Goal: Task Accomplishment & Management: Complete application form

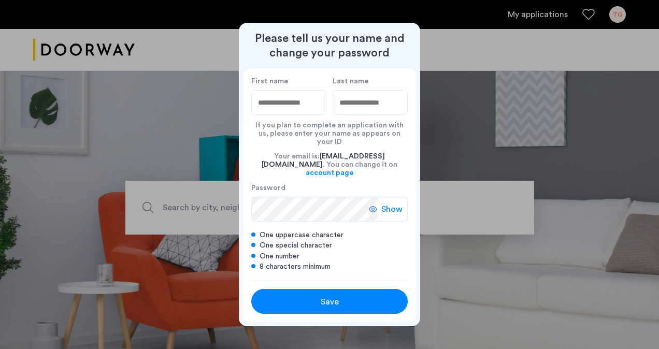
click at [279, 86] on label "First name" at bounding box center [288, 81] width 75 height 9
click at [279, 91] on input "First name" at bounding box center [288, 102] width 75 height 25
click at [274, 86] on label "First name" at bounding box center [288, 81] width 75 height 9
click at [274, 94] on input "First name" at bounding box center [288, 102] width 75 height 25
click at [276, 113] on input "First name" at bounding box center [288, 102] width 75 height 25
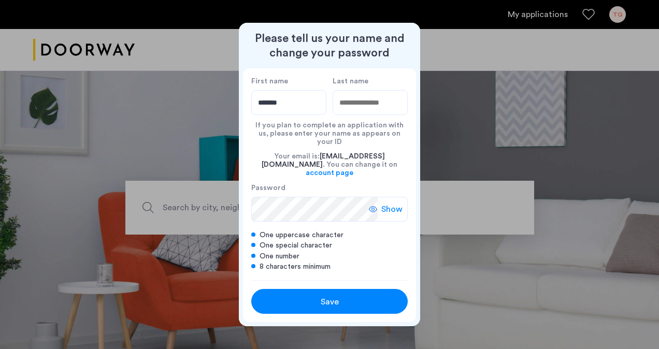
type input "*******"
type input "******"
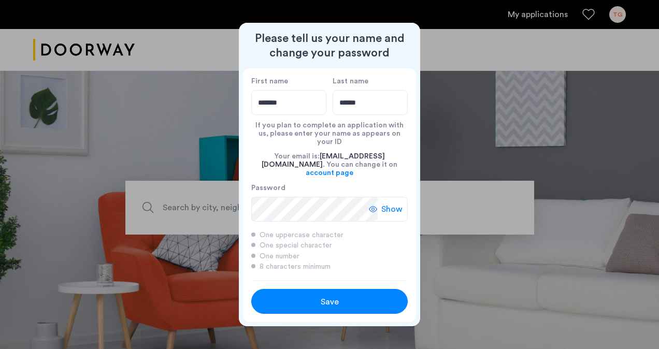
click at [388, 203] on span "Show" at bounding box center [391, 209] width 21 height 12
click at [388, 203] on span "Hide" at bounding box center [394, 209] width 18 height 12
click at [361, 296] on div "Save" at bounding box center [330, 302] width 100 height 12
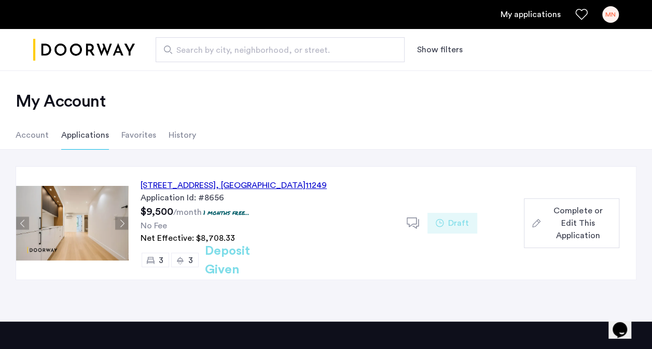
click at [298, 186] on span ", NY" at bounding box center [261, 185] width 90 height 8
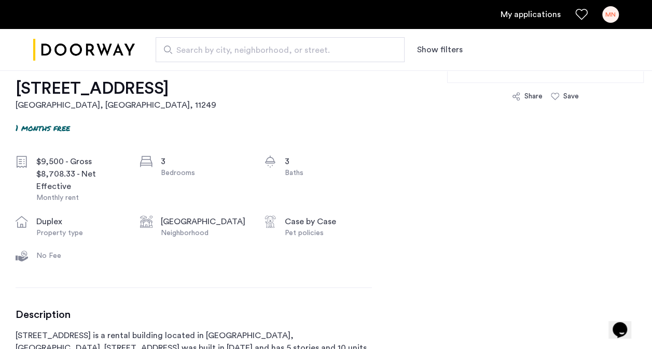
scroll to position [270, 0]
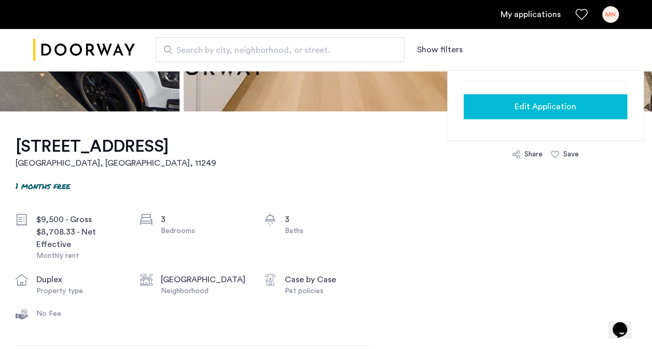
click at [531, 105] on span "Edit Application" at bounding box center [545, 107] width 62 height 12
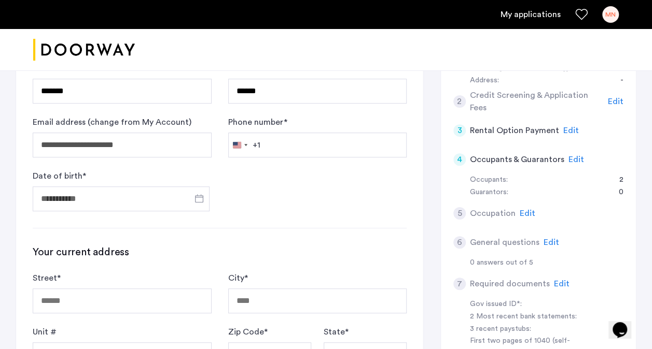
scroll to position [203, 0]
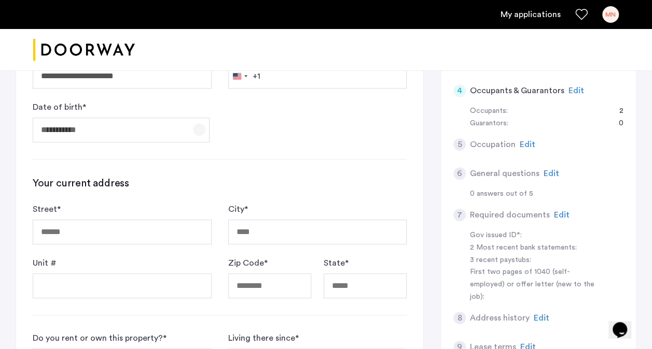
click at [199, 124] on span "Open calendar" at bounding box center [199, 129] width 25 height 25
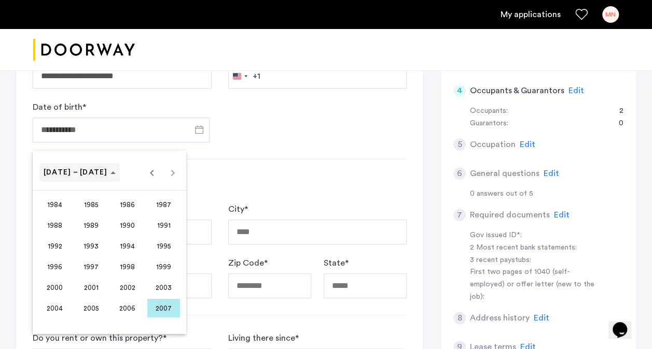
click at [86, 179] on span "Choose date" at bounding box center [79, 172] width 80 height 25
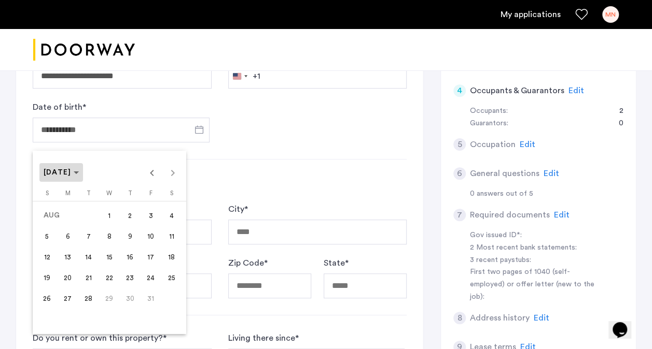
click at [72, 170] on span "AUG 2007" at bounding box center [58, 172] width 28 height 7
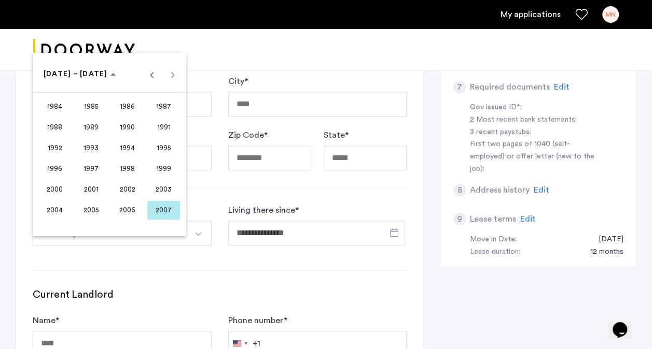
scroll to position [300, 0]
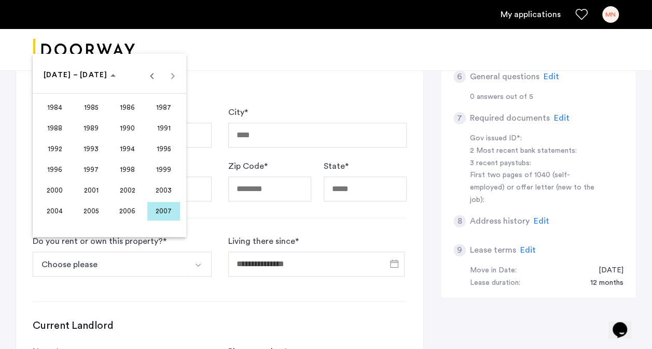
click at [174, 79] on div "1984 to 2007 1984 – 2007" at bounding box center [109, 75] width 148 height 21
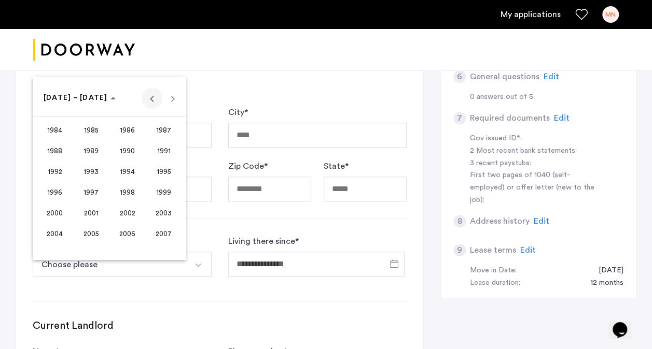
scroll to position [275, 0]
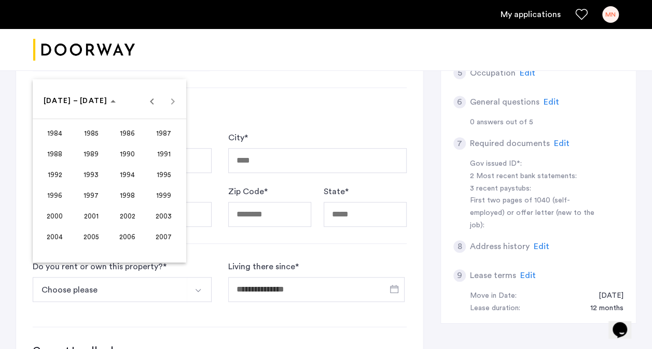
click at [292, 116] on div at bounding box center [326, 174] width 652 height 349
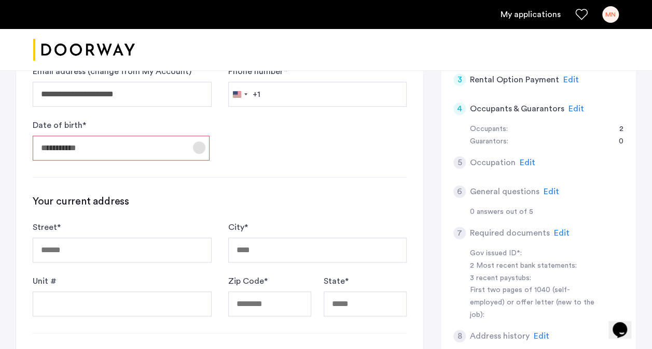
scroll to position [185, 0]
click at [188, 157] on span "Open calendar" at bounding box center [199, 148] width 25 height 25
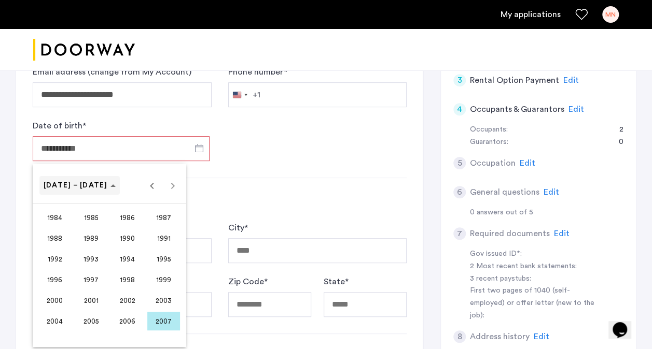
click at [69, 191] on span "Choose date" at bounding box center [79, 185] width 80 height 25
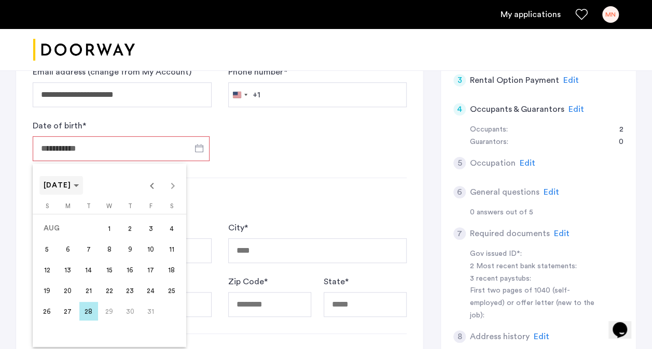
click at [57, 189] on span "AUG 2007" at bounding box center [58, 185] width 28 height 7
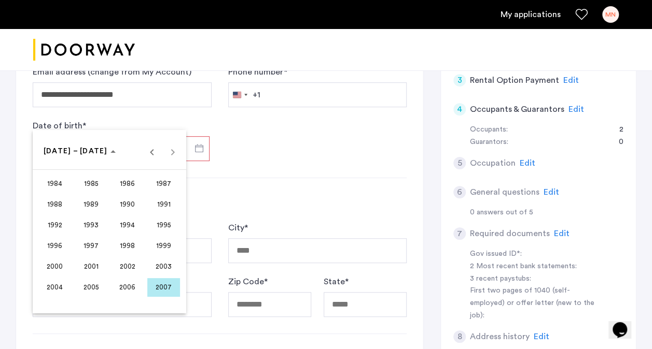
scroll to position [227, 0]
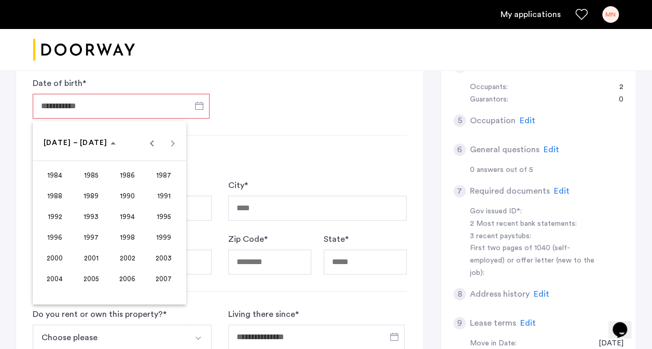
click at [167, 146] on div "1984 to 2007 1984 – 2007" at bounding box center [109, 143] width 148 height 21
click at [156, 142] on span "Previous 24 years" at bounding box center [152, 143] width 21 height 21
click at [177, 147] on span "Next 24 years" at bounding box center [172, 143] width 21 height 21
click at [177, 147] on div "1960 to 1983 1960 – 1983" at bounding box center [109, 143] width 148 height 21
click at [177, 147] on div "1984 to 2007 1984 – 2007" at bounding box center [109, 143] width 148 height 21
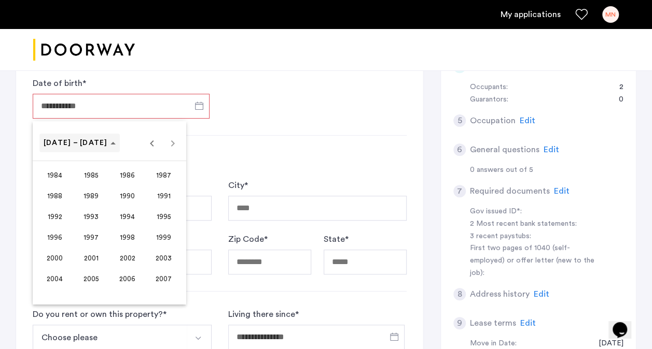
drag, startPoint x: 177, startPoint y: 147, endPoint x: 85, endPoint y: 144, distance: 91.8
click at [85, 144] on span "1984 – 2007" at bounding box center [76, 142] width 64 height 7
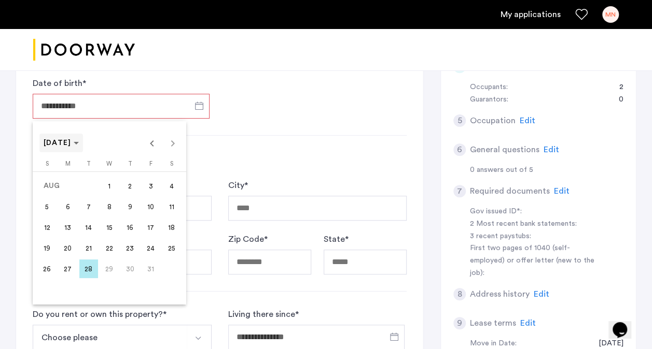
click at [72, 140] on span "AUG 2007" at bounding box center [58, 142] width 28 height 7
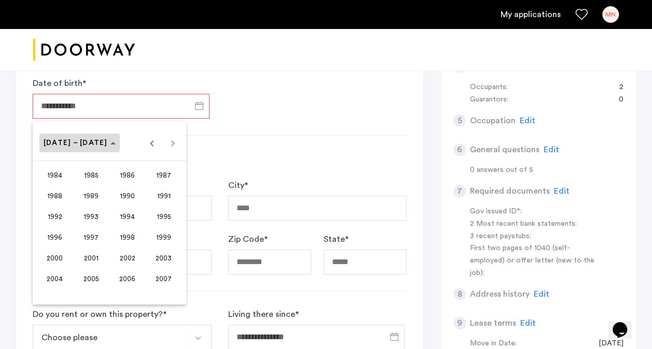
click at [80, 140] on span "1984 – 2007" at bounding box center [76, 142] width 64 height 7
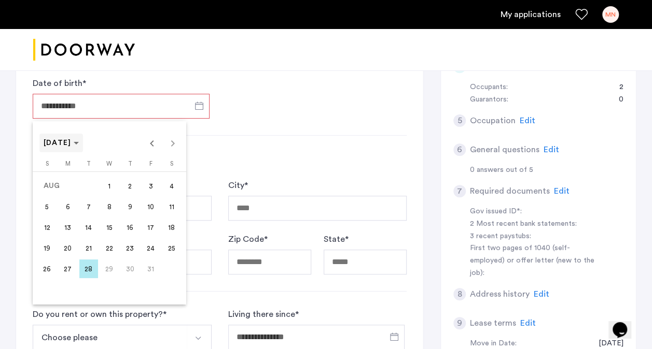
click at [72, 140] on span "AUG 2007" at bounding box center [58, 142] width 28 height 7
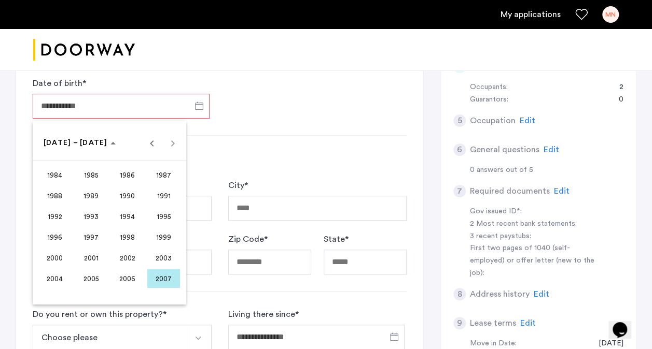
click at [96, 230] on span "1997" at bounding box center [91, 237] width 33 height 19
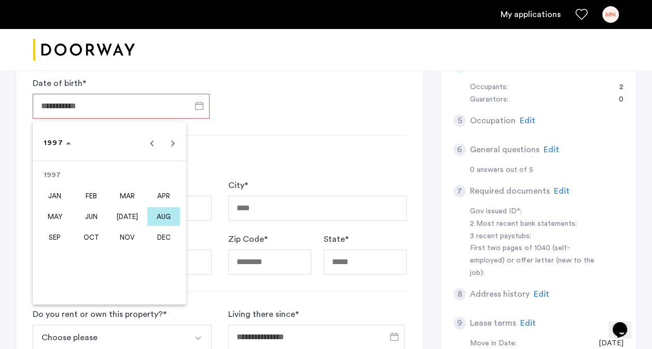
click at [154, 241] on span "DEC" at bounding box center [163, 237] width 33 height 19
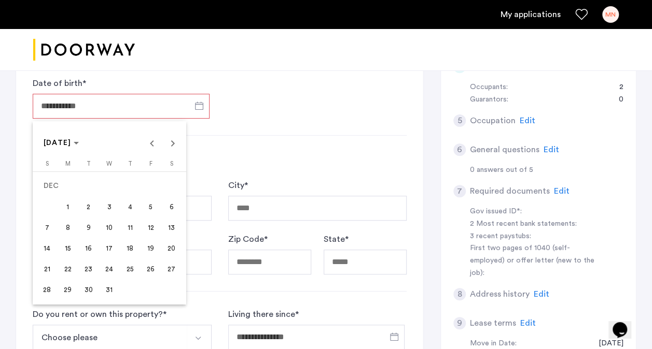
click at [89, 206] on span "2" at bounding box center [88, 206] width 19 height 19
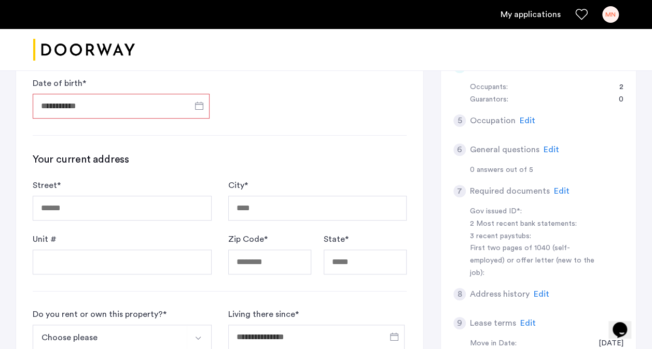
type input "**********"
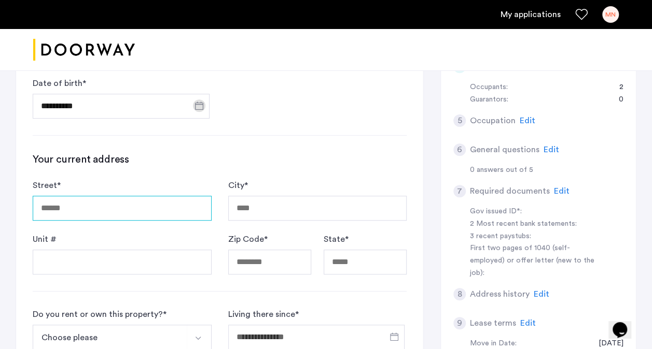
click at [89, 206] on input "Street *" at bounding box center [122, 208] width 179 height 25
type input "*"
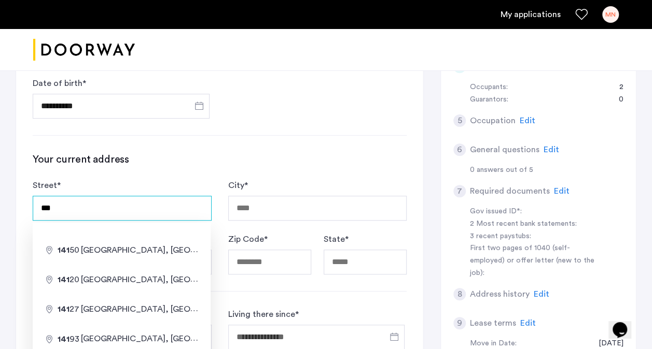
type input "**********"
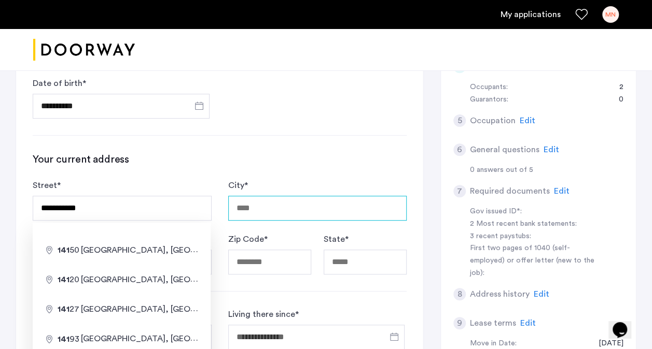
type input "********"
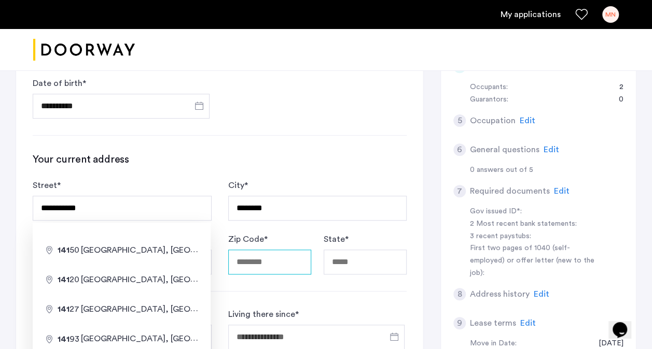
type input "*****"
type input "**"
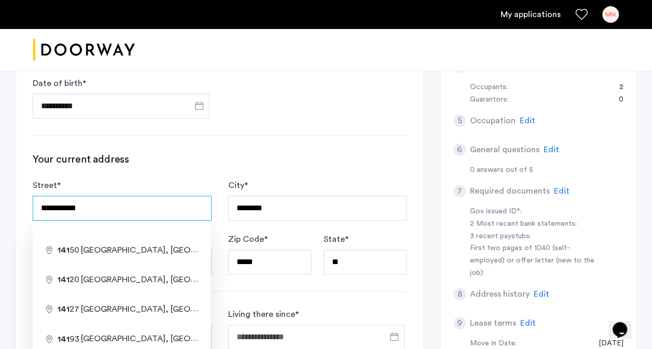
click at [53, 206] on input "**********" at bounding box center [122, 208] width 179 height 25
click at [61, 205] on input "**********" at bounding box center [122, 208] width 179 height 25
click at [131, 173] on div "**********" at bounding box center [220, 213] width 374 height 122
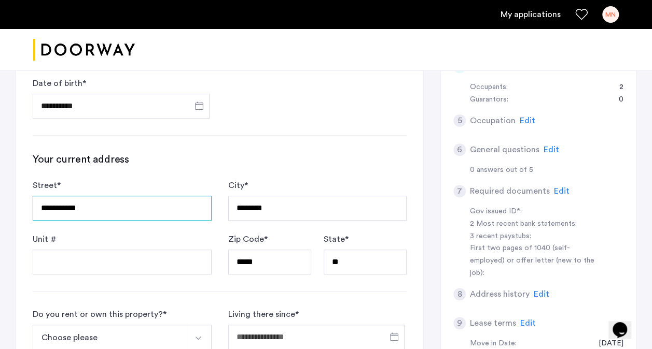
click at [101, 211] on input "**********" at bounding box center [122, 208] width 179 height 25
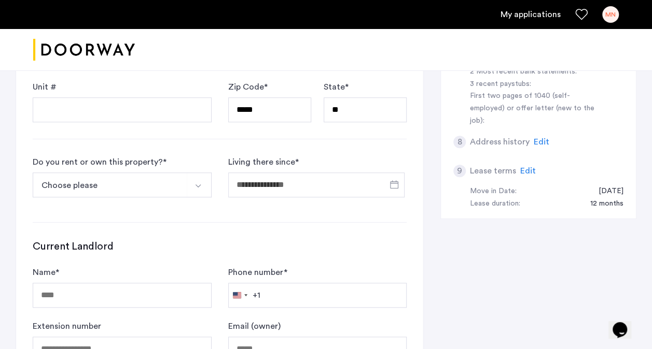
scroll to position [309, 0]
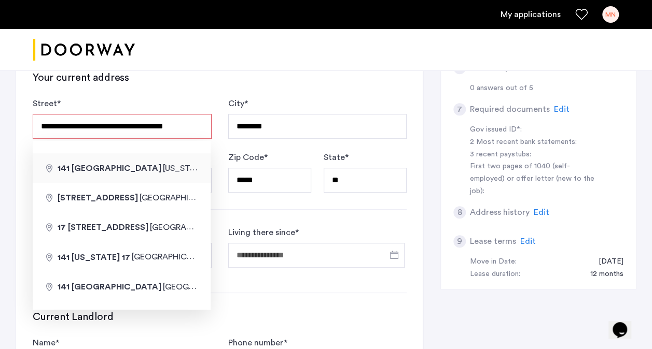
type input "**********"
type input "*****"
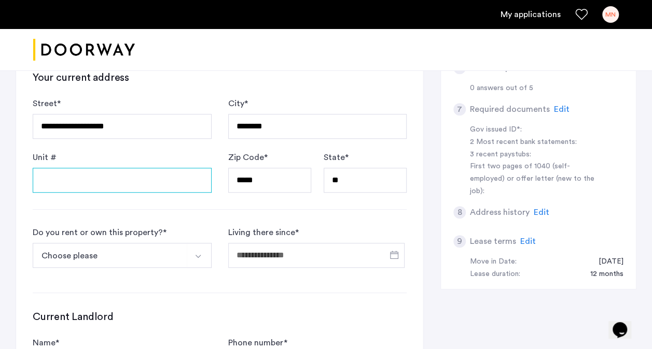
click at [138, 189] on input "Unit #" at bounding box center [122, 180] width 179 height 25
type input "**"
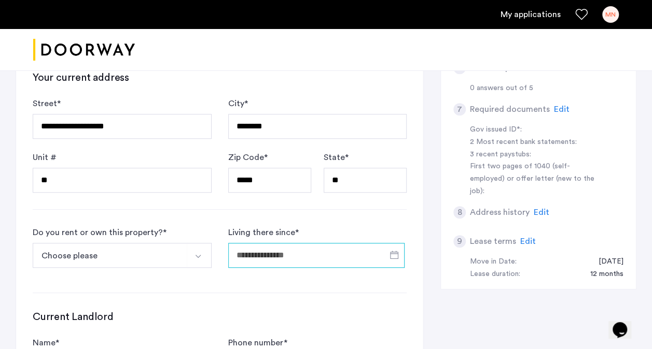
click at [293, 256] on input "Living there since *" at bounding box center [316, 255] width 177 height 25
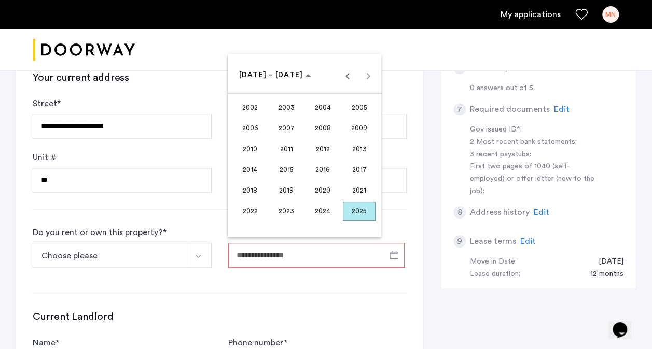
click at [319, 206] on span "2024" at bounding box center [322, 211] width 33 height 19
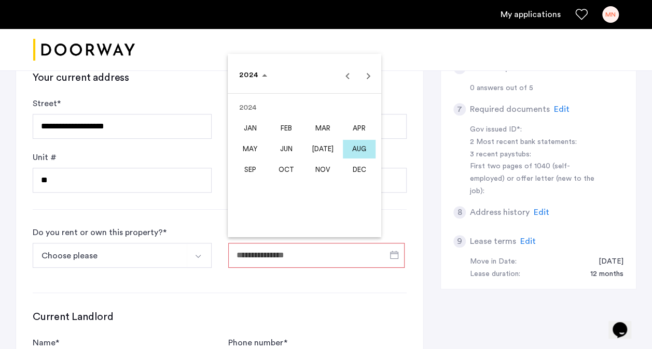
click at [362, 146] on span "AUG" at bounding box center [359, 149] width 33 height 19
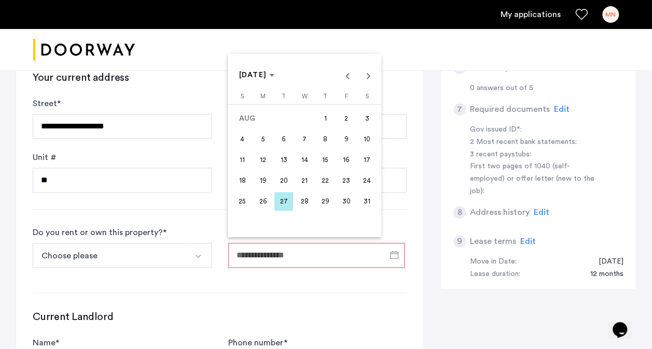
click at [318, 180] on span "22" at bounding box center [325, 181] width 19 height 19
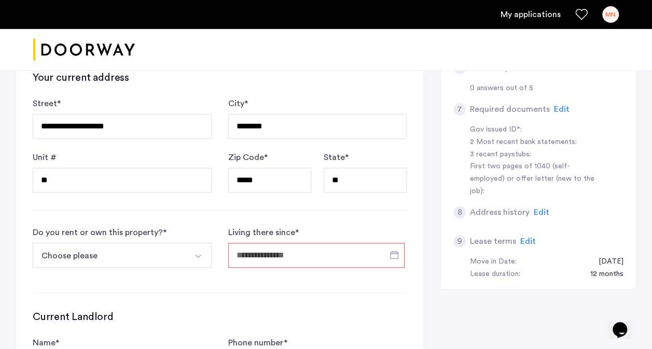
type input "**********"
click at [155, 253] on button "Choose please" at bounding box center [110, 255] width 154 height 25
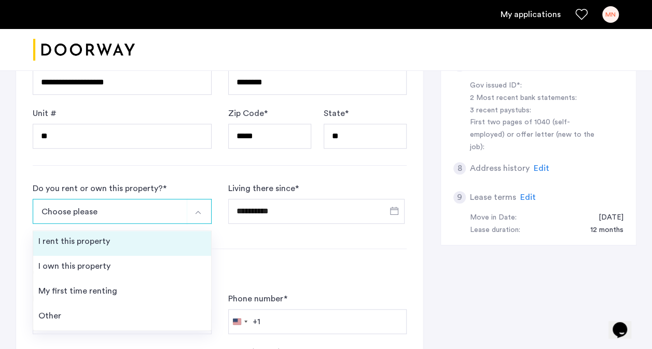
scroll to position [356, 0]
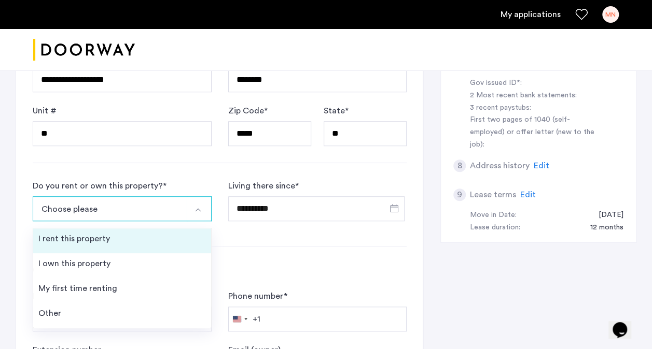
click at [108, 242] on li "I rent this property" at bounding box center [122, 241] width 178 height 25
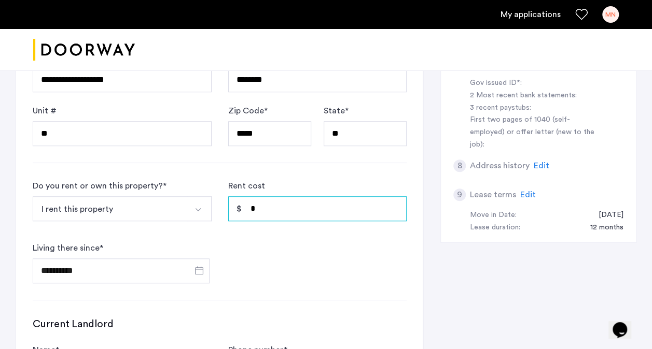
click at [262, 214] on input "*" at bounding box center [317, 208] width 179 height 25
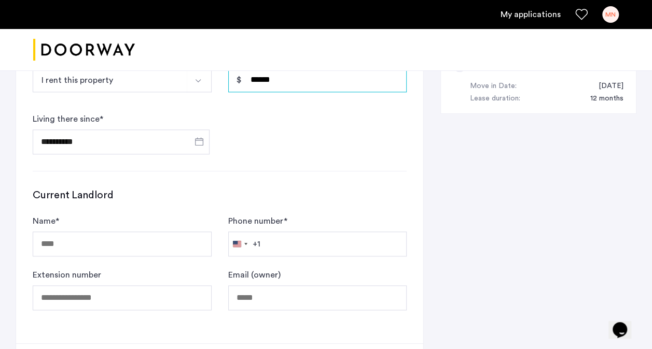
scroll to position [485, 0]
type input "******"
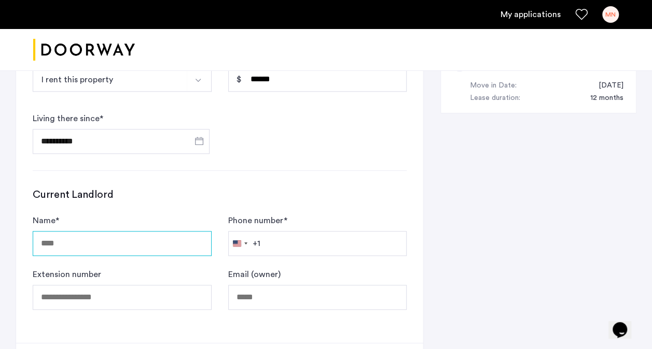
click at [163, 243] on input "Name *" at bounding box center [122, 243] width 179 height 25
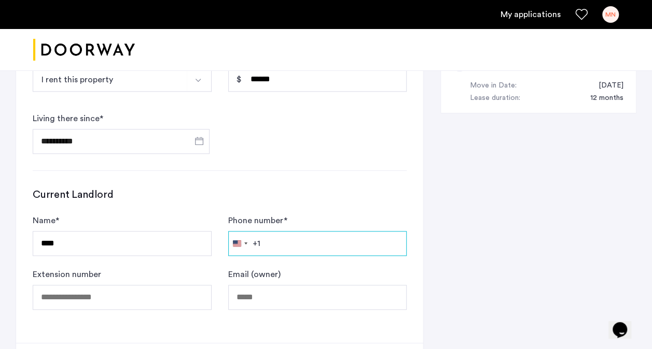
click at [260, 239] on input "Phone number *" at bounding box center [317, 243] width 179 height 25
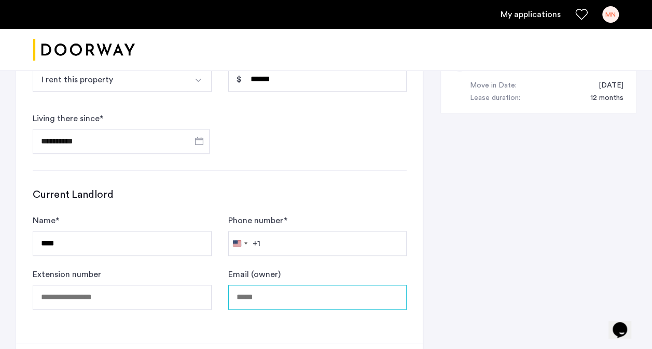
click at [255, 302] on input "Email (owner)" at bounding box center [317, 297] width 179 height 25
click at [210, 280] on div "Extension number" at bounding box center [122, 288] width 179 height 41
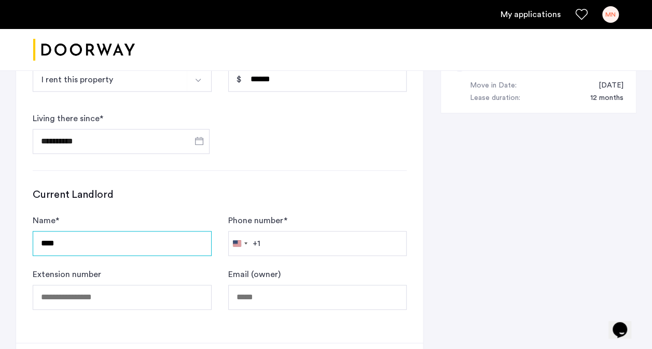
click at [157, 239] on input "****" at bounding box center [122, 243] width 179 height 25
type input "**********"
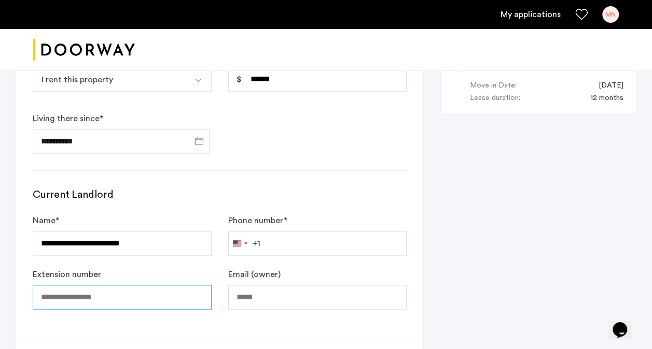
click at [131, 306] on input "Extension number" at bounding box center [122, 297] width 179 height 25
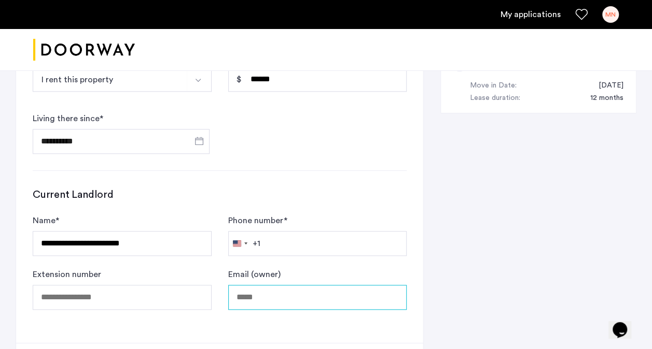
click at [258, 295] on input "Email (owner)" at bounding box center [317, 297] width 179 height 25
click at [314, 291] on input "Email (owner)" at bounding box center [317, 297] width 179 height 25
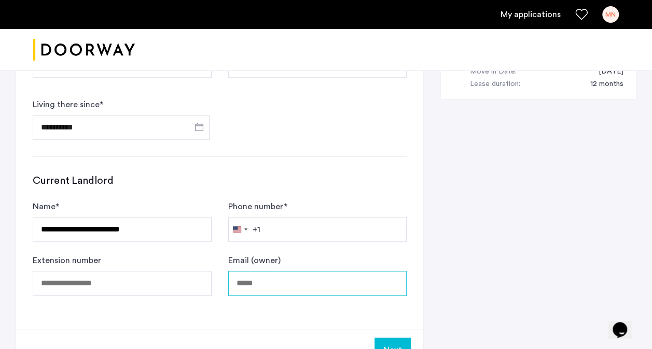
scroll to position [501, 0]
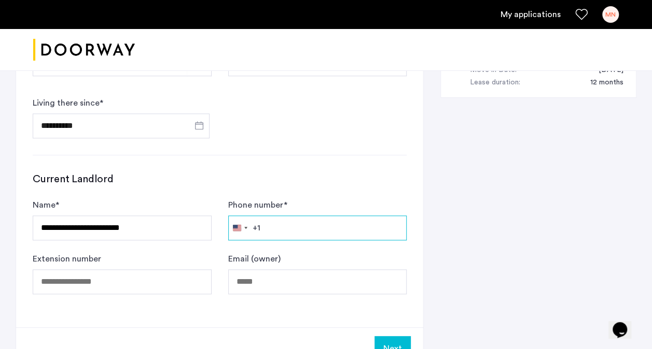
click at [303, 219] on input "Phone number *" at bounding box center [317, 228] width 179 height 25
type input "**********"
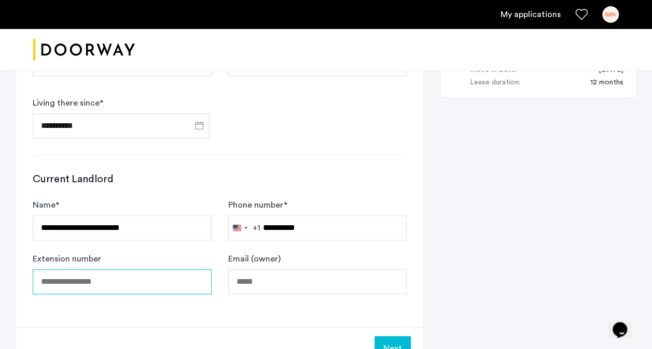
click at [101, 287] on input "Extension number" at bounding box center [122, 282] width 179 height 25
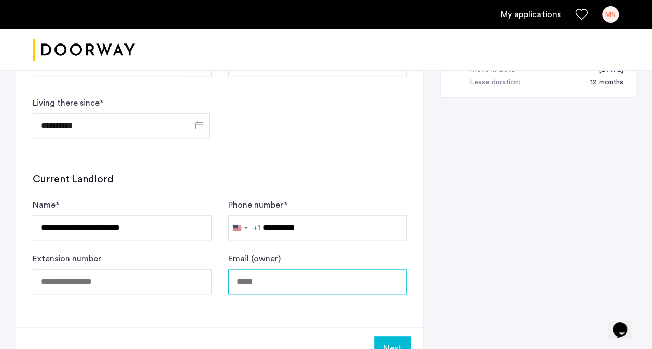
click at [246, 283] on input "Email (owner)" at bounding box center [317, 282] width 179 height 25
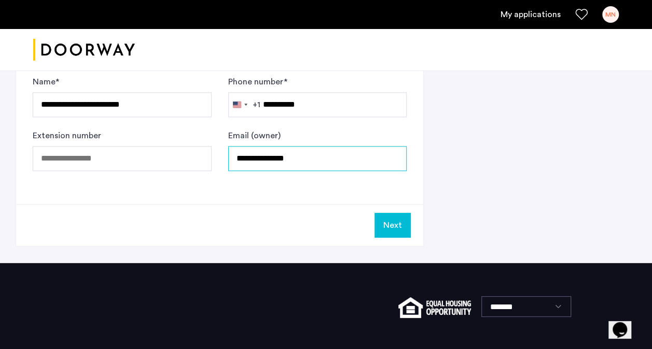
type input "**********"
click at [401, 217] on button "Next" at bounding box center [392, 225] width 36 height 25
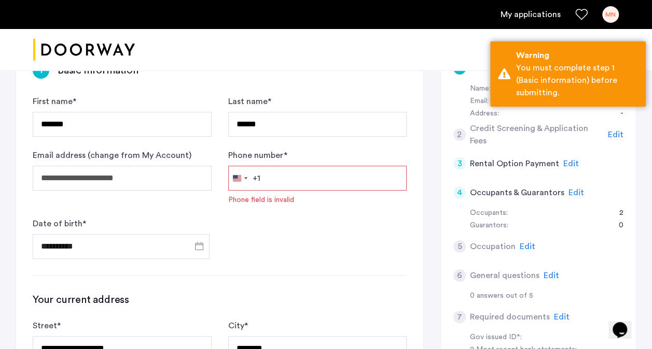
scroll to position [97, 0]
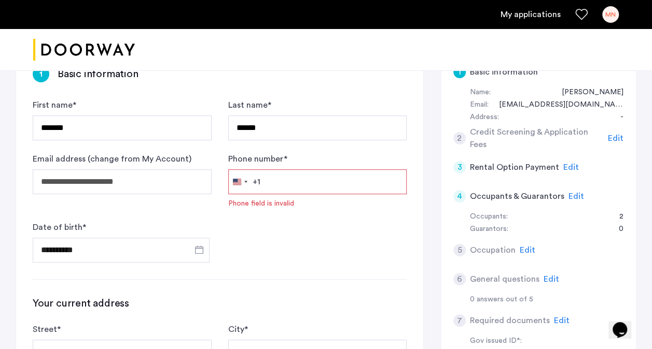
click at [300, 179] on input "Phone number *" at bounding box center [317, 181] width 179 height 25
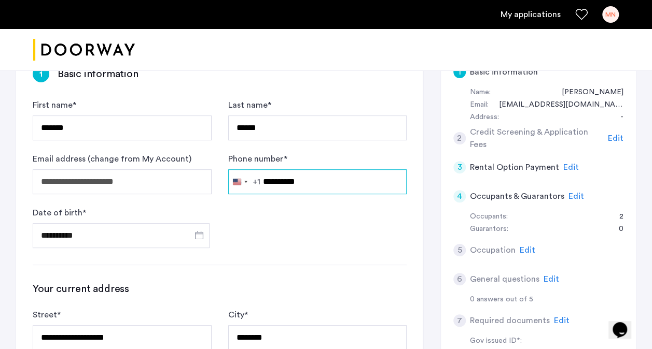
type input "**********"
click at [308, 163] on div "Phone number * United States +1 +1 244 results found Afghanistan +93 Åland Isla…" at bounding box center [317, 173] width 179 height 41
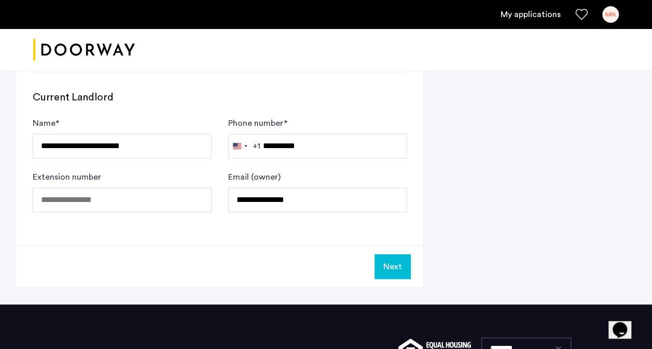
scroll to position [630, 0]
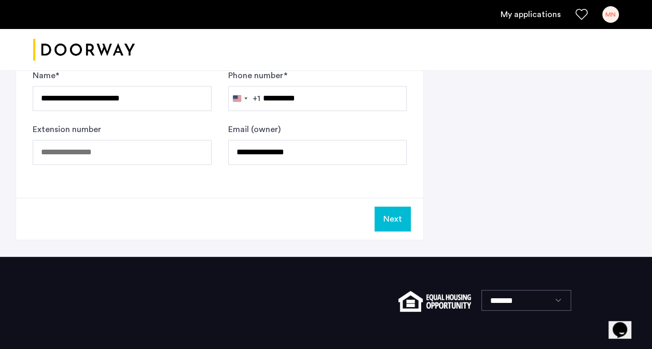
click at [392, 213] on button "Next" at bounding box center [392, 219] width 36 height 25
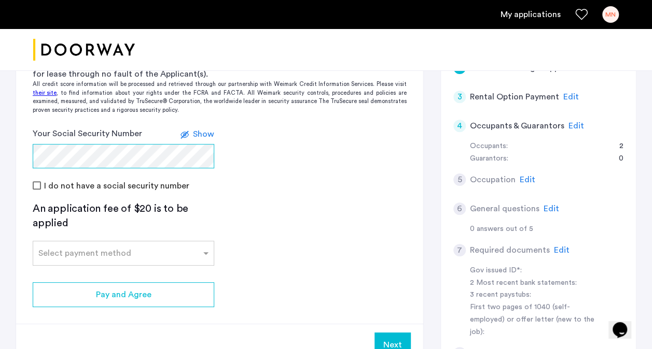
scroll to position [181, 0]
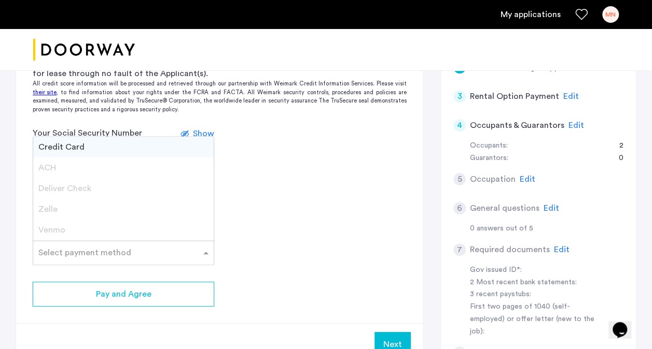
click at [206, 251] on span at bounding box center [207, 253] width 13 height 12
click at [164, 151] on div "Credit Card" at bounding box center [123, 147] width 180 height 21
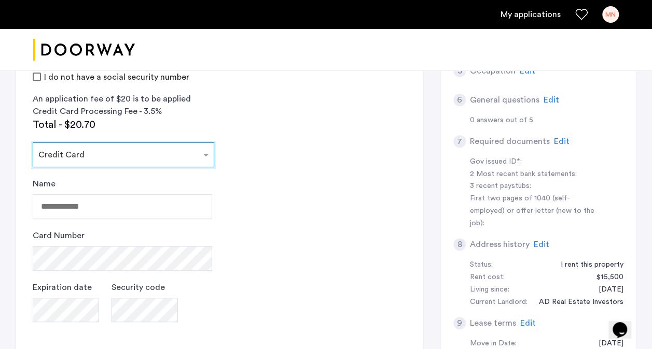
scroll to position [290, 0]
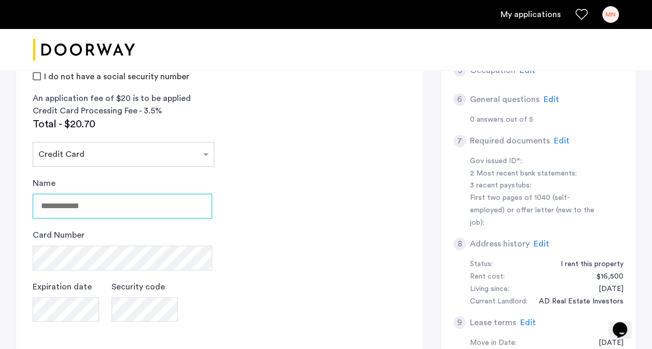
click at [157, 208] on input "Name" at bounding box center [122, 206] width 179 height 25
type input "**********"
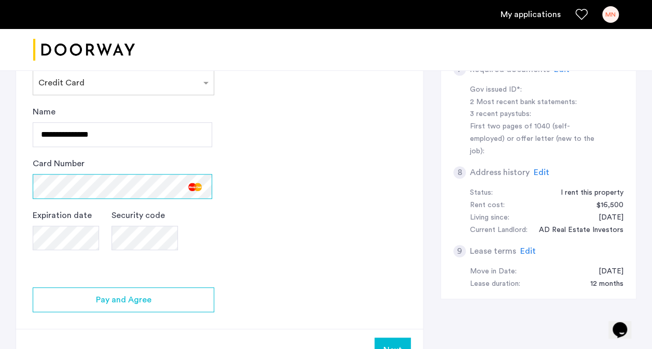
scroll to position [362, 0]
click at [213, 229] on div "**********" at bounding box center [123, 187] width 181 height 165
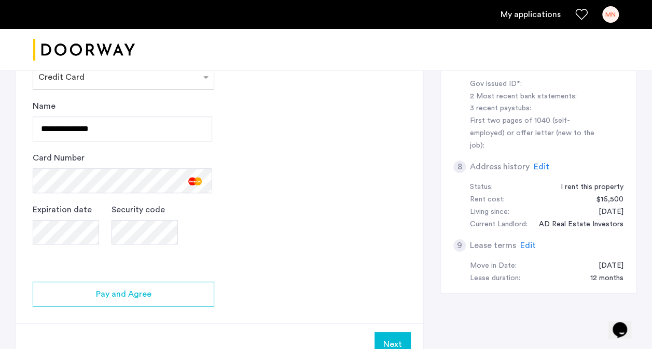
scroll to position [366, 0]
click at [204, 249] on div "Expiration date Security code" at bounding box center [122, 235] width 179 height 62
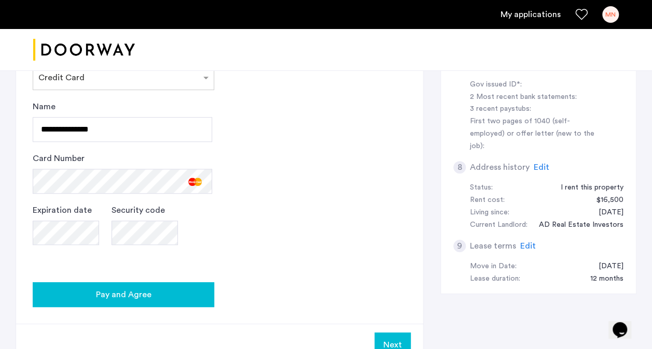
click at [184, 282] on button "Pay and Agree" at bounding box center [123, 294] width 181 height 25
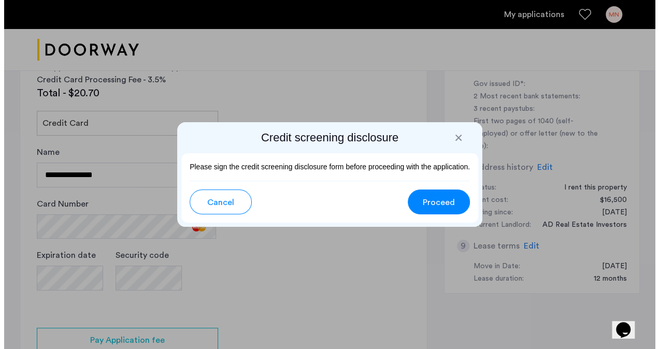
scroll to position [0, 0]
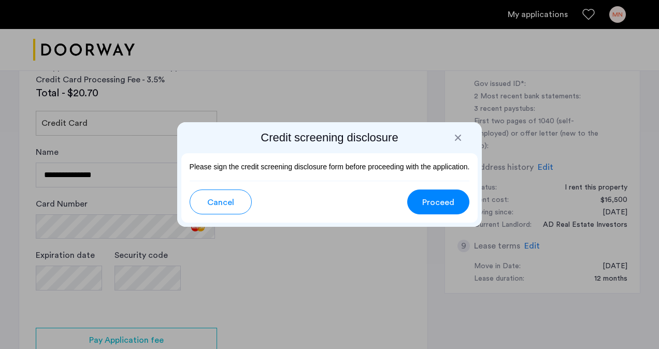
click at [235, 204] on button "Cancel" at bounding box center [221, 202] width 62 height 25
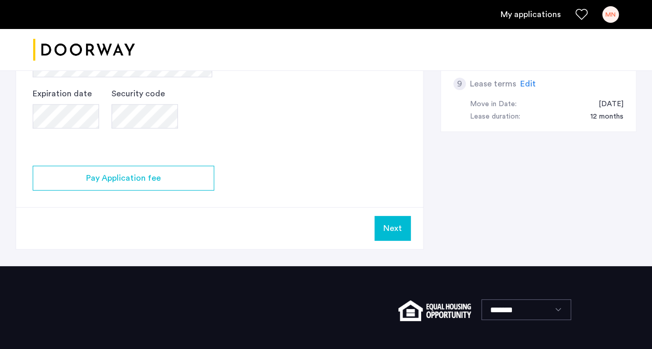
scroll to position [528, 0]
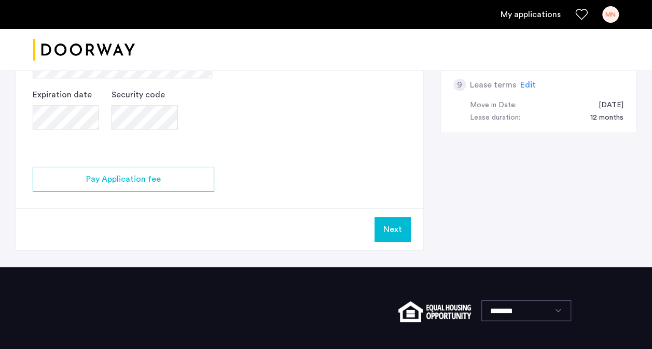
click at [402, 231] on button "Next" at bounding box center [392, 229] width 36 height 25
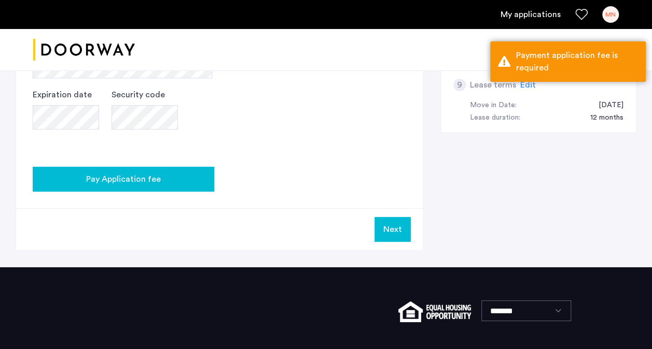
click at [180, 167] on button "Pay Application fee" at bounding box center [123, 179] width 181 height 25
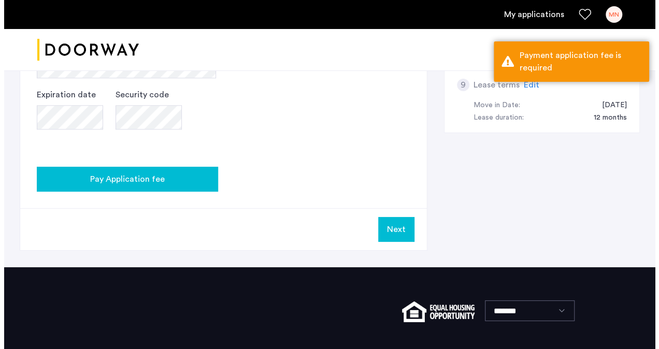
scroll to position [0, 0]
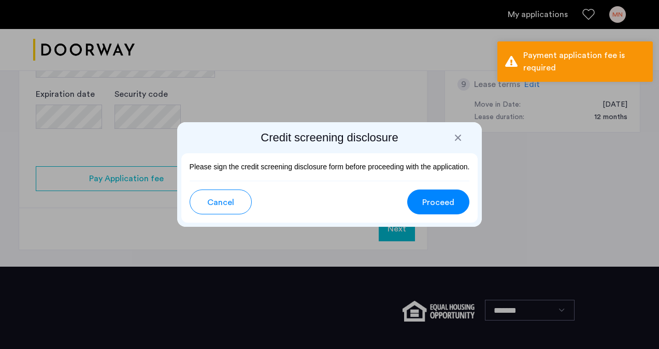
click at [422, 197] on button "Proceed" at bounding box center [438, 202] width 62 height 25
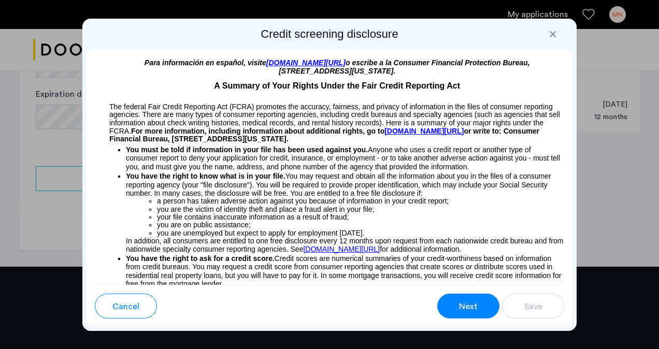
click at [473, 316] on button "Next" at bounding box center [468, 306] width 62 height 25
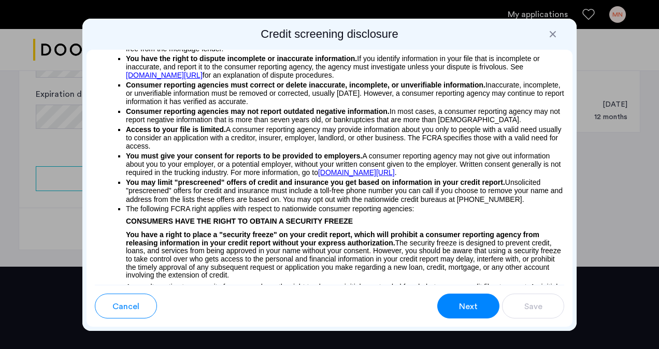
click at [469, 310] on span "Next" at bounding box center [468, 307] width 19 height 12
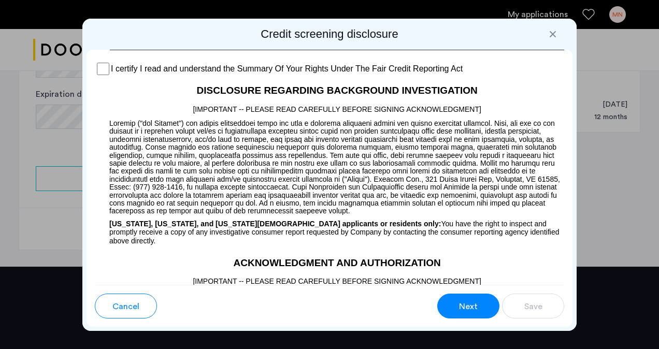
scroll to position [974, 0]
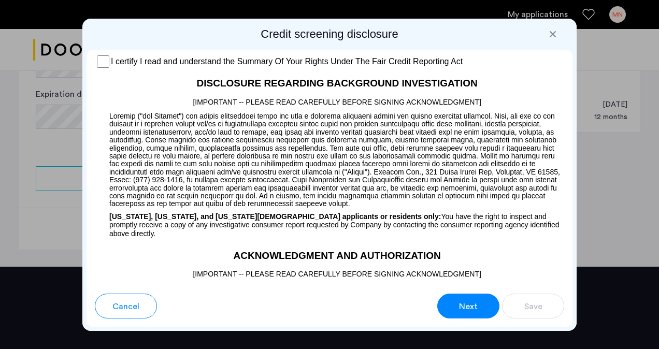
click at [142, 68] on label "I certify I read and understand the Summary Of Your Rights Under The Fair Credi…" at bounding box center [287, 61] width 352 height 12
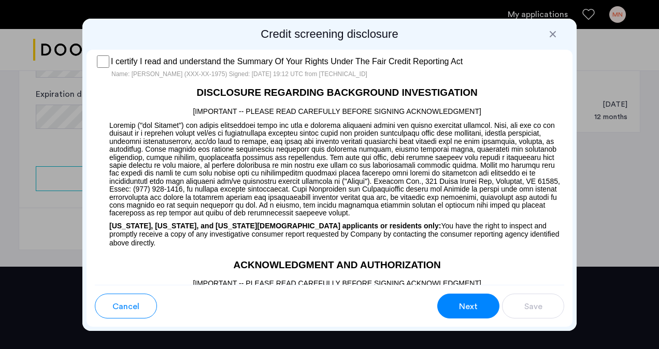
scroll to position [1211, 0]
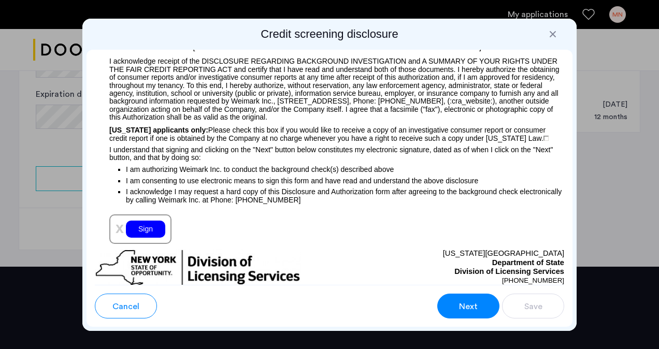
click at [142, 238] on div "Sign" at bounding box center [145, 229] width 39 height 17
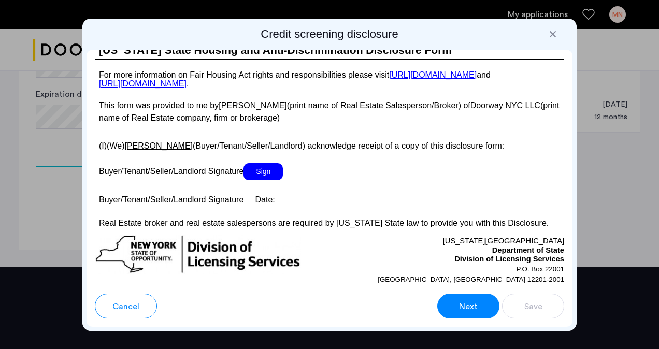
scroll to position [2049, 0]
click at [264, 180] on span "Sign" at bounding box center [263, 171] width 39 height 17
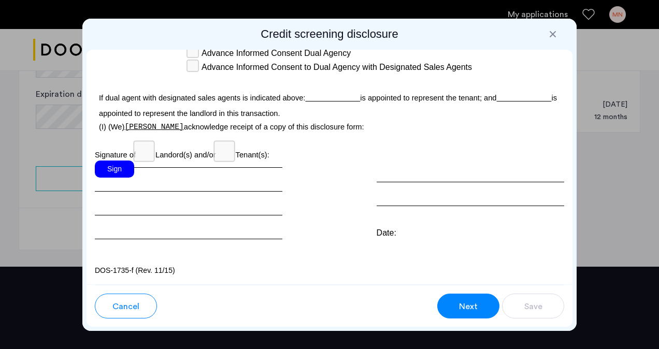
scroll to position [3330, 0]
click at [121, 178] on div "Sign" at bounding box center [114, 169] width 39 height 17
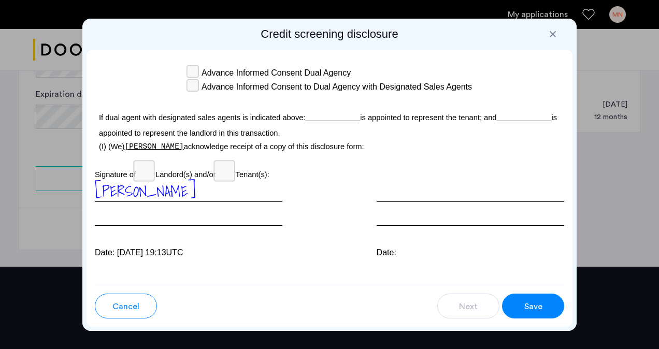
scroll to position [3336, 0]
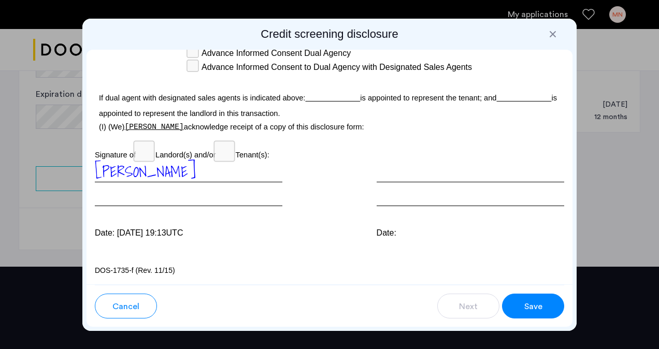
click at [557, 311] on button "Save" at bounding box center [533, 306] width 62 height 25
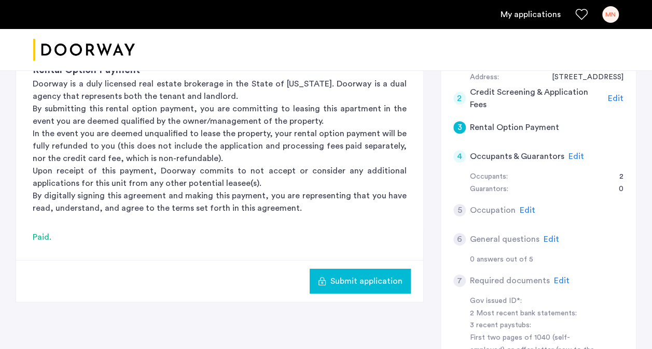
scroll to position [151, 0]
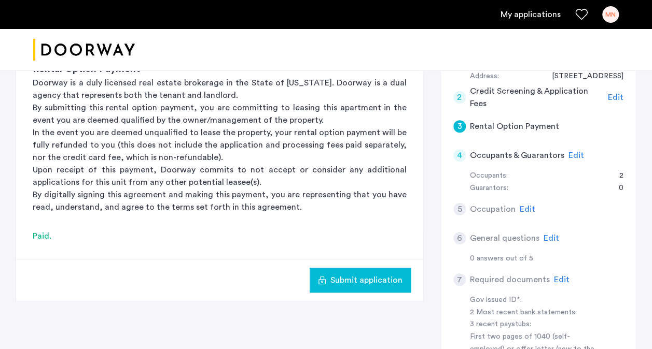
click at [356, 278] on span "Submit application" at bounding box center [366, 280] width 72 height 12
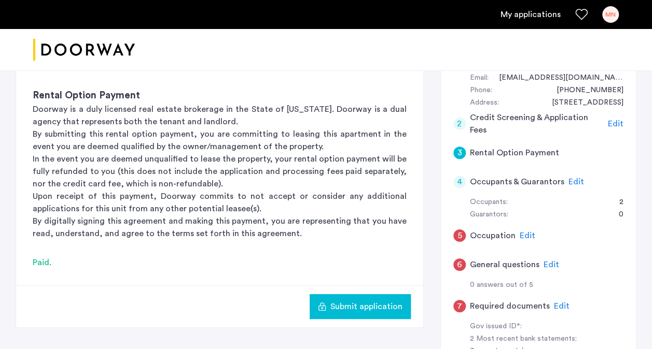
scroll to position [125, 0]
click at [474, 233] on h5 "Occupation" at bounding box center [493, 235] width 46 height 12
click at [531, 234] on span "Edit" at bounding box center [527, 235] width 16 height 8
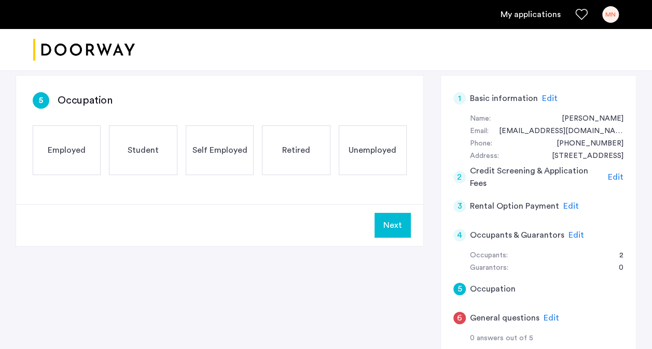
scroll to position [70, 0]
click at [84, 161] on div "Employed" at bounding box center [67, 151] width 68 height 50
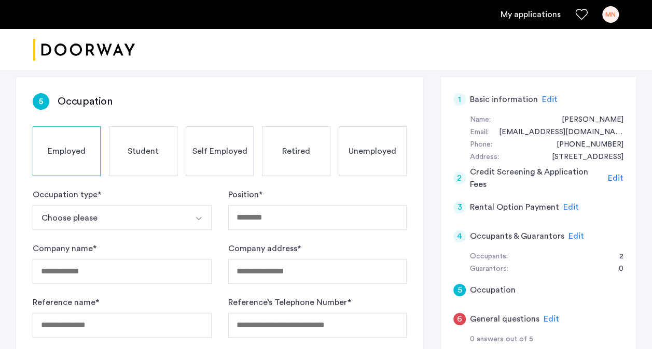
click at [153, 211] on button "Choose please" at bounding box center [110, 217] width 154 height 25
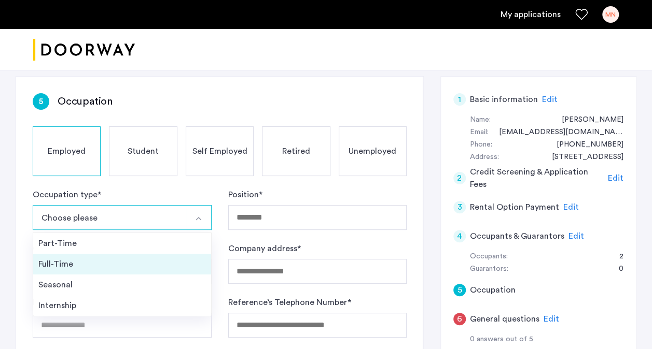
click at [134, 254] on li "Full-Time" at bounding box center [122, 264] width 178 height 21
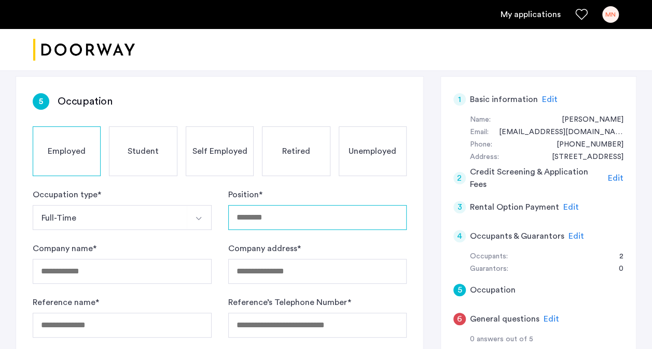
click at [247, 216] on input "Position *" at bounding box center [317, 217] width 179 height 25
type input "*********"
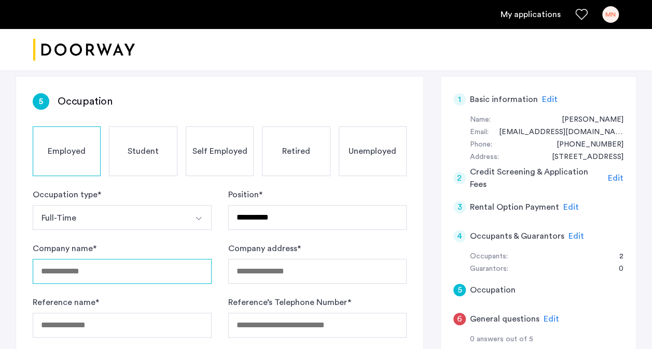
click at [165, 268] on input "Company name *" at bounding box center [122, 271] width 179 height 25
type input "******"
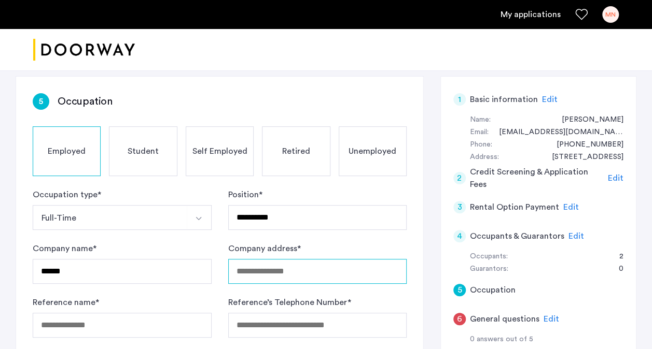
click at [250, 263] on input "Company address *" at bounding box center [317, 271] width 179 height 25
click at [242, 267] on input "Company address *" at bounding box center [317, 271] width 179 height 25
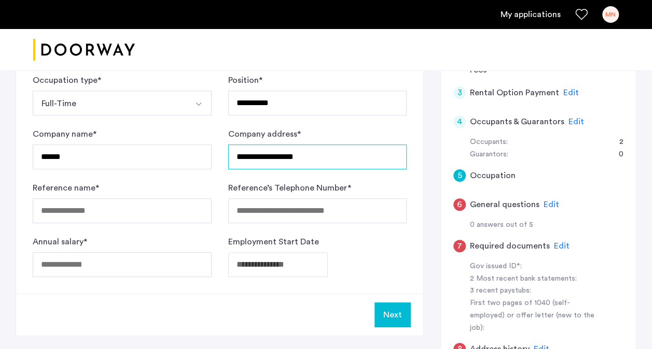
scroll to position [185, 0]
type input "**********"
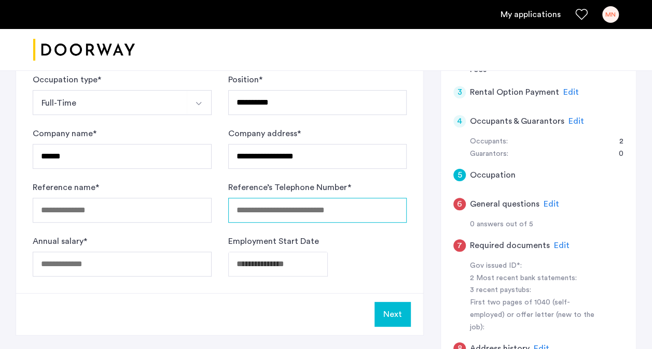
click at [315, 217] on input "Reference’s Telephone Number *" at bounding box center [317, 210] width 179 height 25
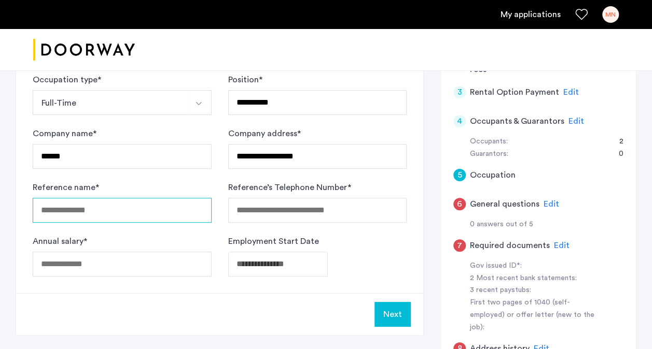
click at [178, 206] on input "Reference name *" at bounding box center [122, 210] width 179 height 25
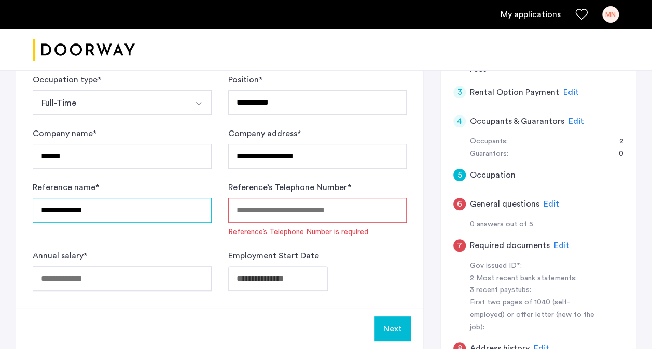
type input "**********"
paste input "**********"
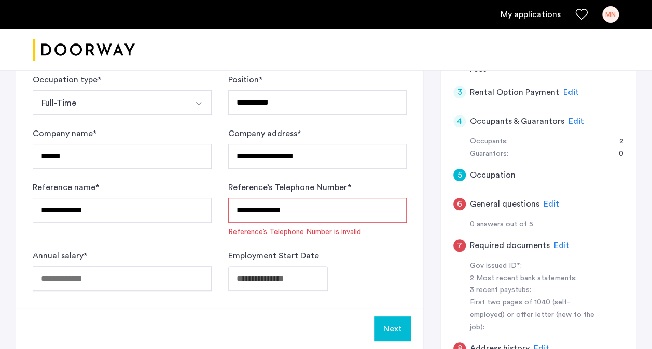
drag, startPoint x: 290, startPoint y: 207, endPoint x: 206, endPoint y: 191, distance: 85.6
click at [206, 191] on form "**********" at bounding box center [220, 183] width 374 height 218
type input "**********"
click at [146, 273] on input "Annual salary *" at bounding box center [122, 278] width 179 height 25
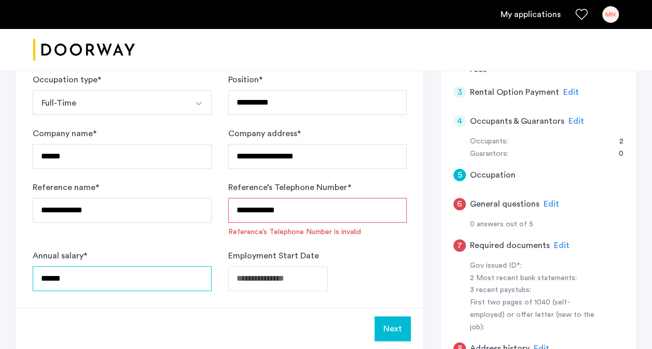
type input "******"
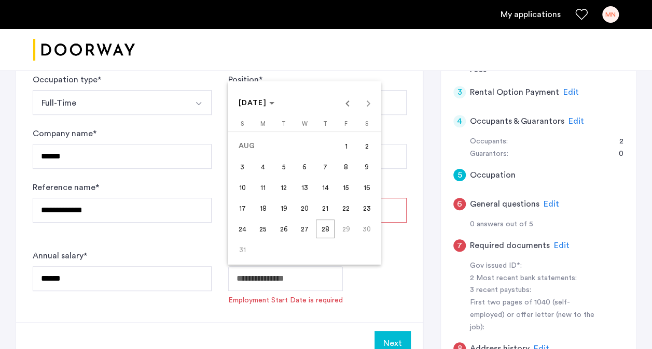
click at [267, 102] on span "AUG 2025" at bounding box center [253, 103] width 28 height 7
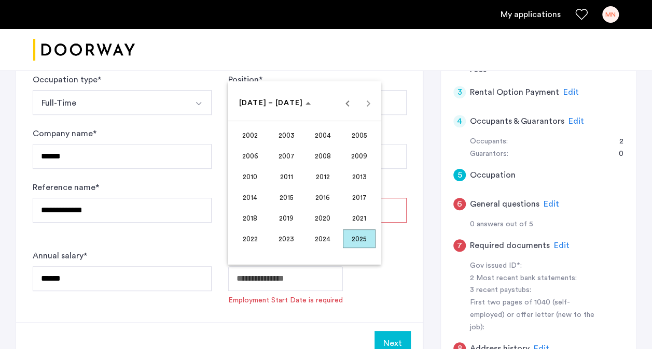
click at [328, 232] on span "2024" at bounding box center [322, 239] width 33 height 19
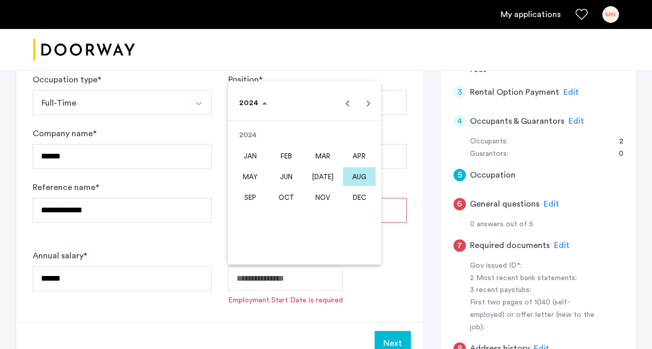
click at [349, 182] on span "AUG" at bounding box center [359, 176] width 33 height 19
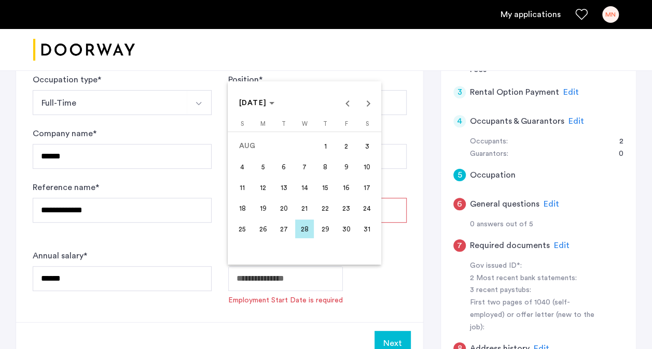
click at [235, 232] on span "25" at bounding box center [242, 229] width 19 height 19
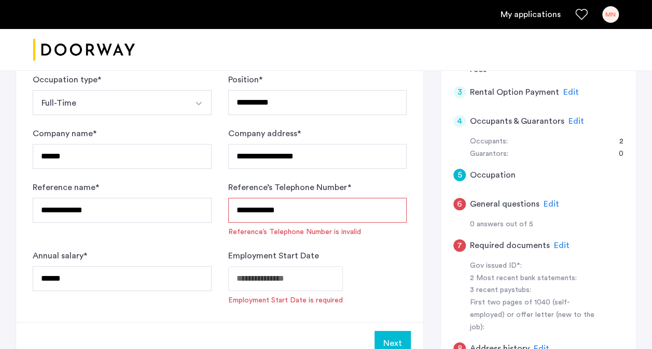
type input "**********"
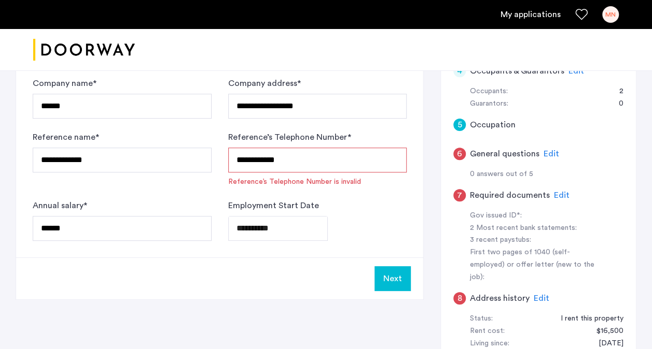
scroll to position [237, 0]
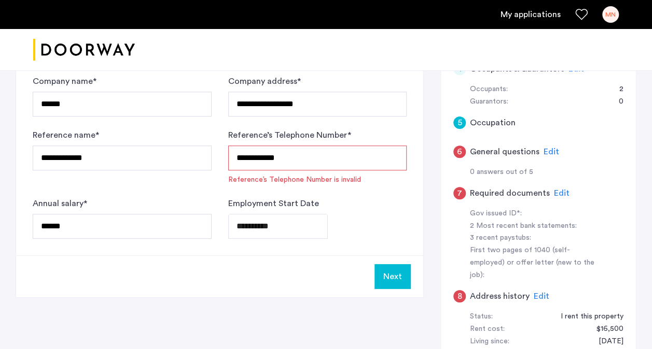
click at [286, 160] on input "**********" at bounding box center [317, 158] width 179 height 25
click at [265, 158] on input "**********" at bounding box center [317, 158] width 179 height 25
click at [249, 158] on input "**********" at bounding box center [317, 158] width 179 height 25
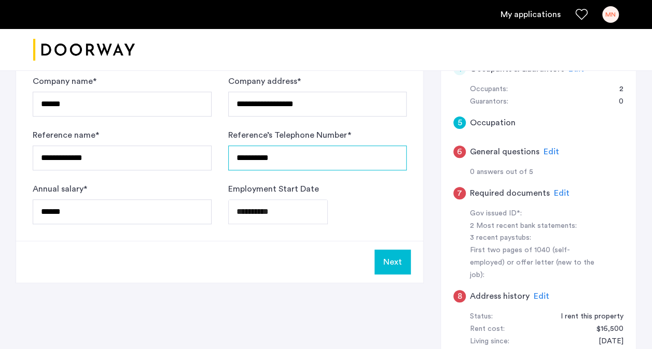
type input "**********"
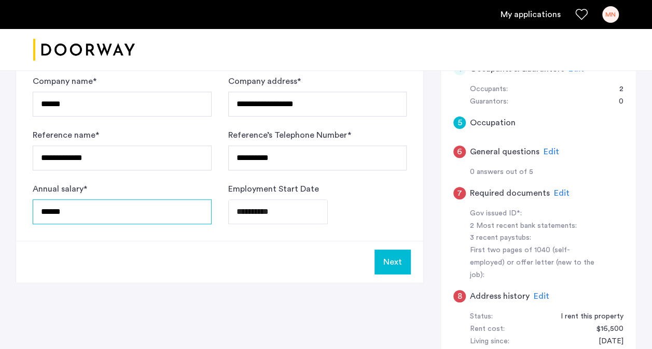
click at [136, 209] on input "******" at bounding box center [122, 212] width 179 height 25
click at [393, 256] on button "Next" at bounding box center [392, 262] width 36 height 25
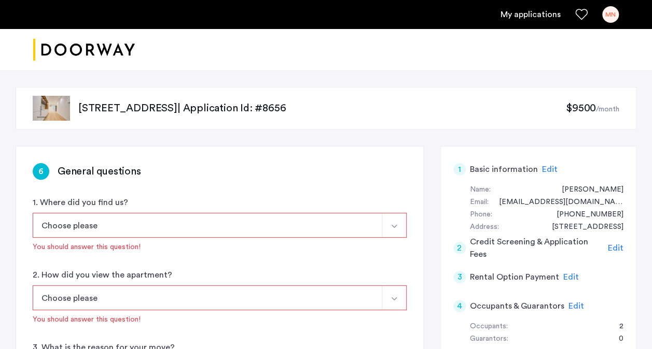
scroll to position [25, 0]
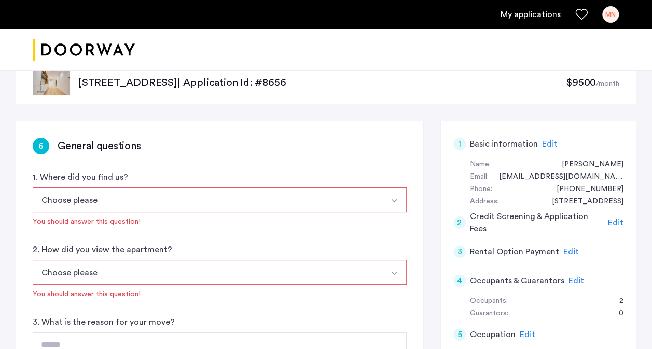
click at [262, 209] on button "Choose please" at bounding box center [207, 200] width 349 height 25
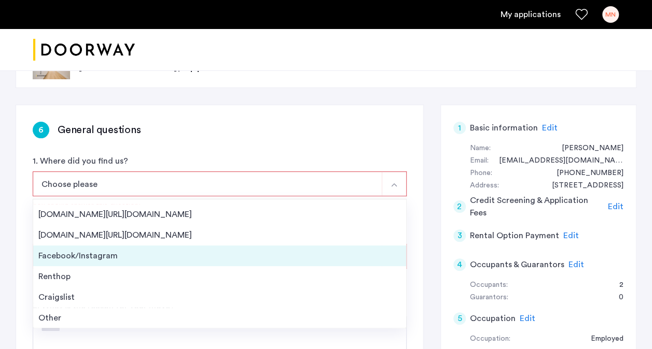
scroll to position [0, 0]
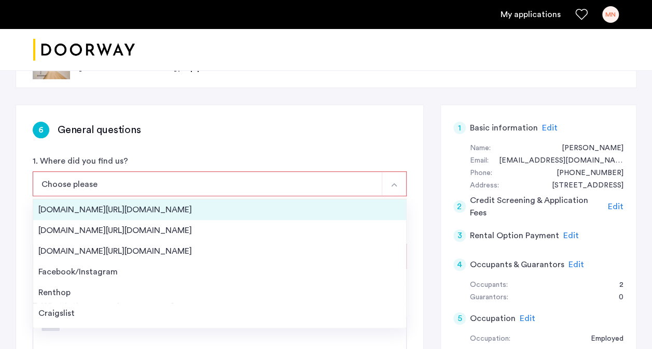
click at [218, 214] on div "Streeteasy.com/Zillow.com" at bounding box center [219, 210] width 362 height 12
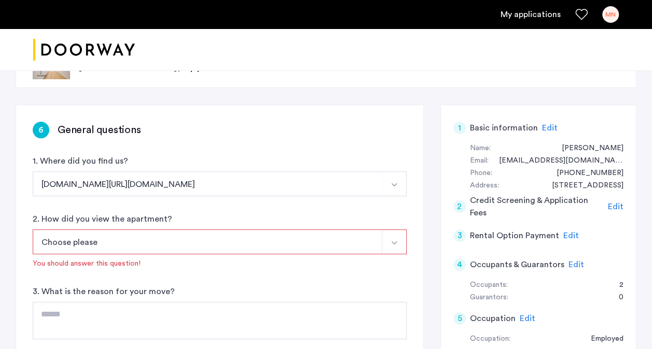
click at [209, 242] on button "Choose please" at bounding box center [207, 242] width 349 height 25
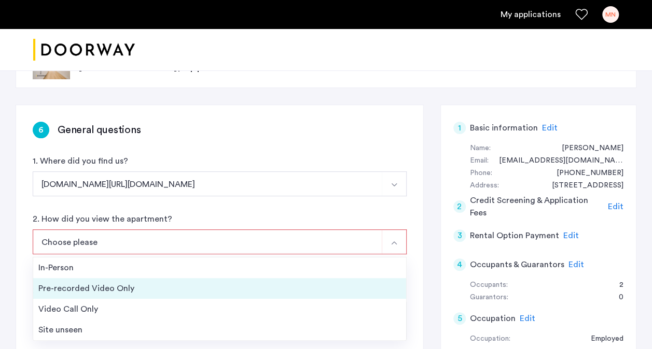
click at [192, 283] on div "Pre-recorded Video Only" at bounding box center [219, 288] width 362 height 12
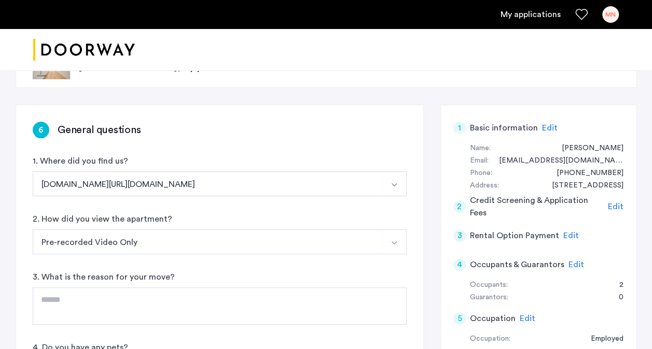
click at [180, 248] on button "Pre-recorded Video Only" at bounding box center [207, 242] width 349 height 25
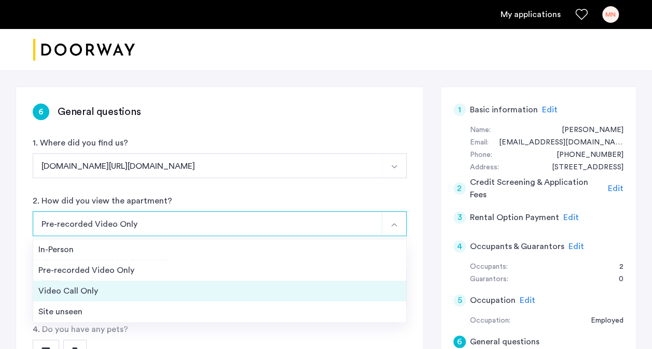
scroll to position [60, 0]
click at [150, 293] on div "Video Call Only" at bounding box center [219, 291] width 362 height 12
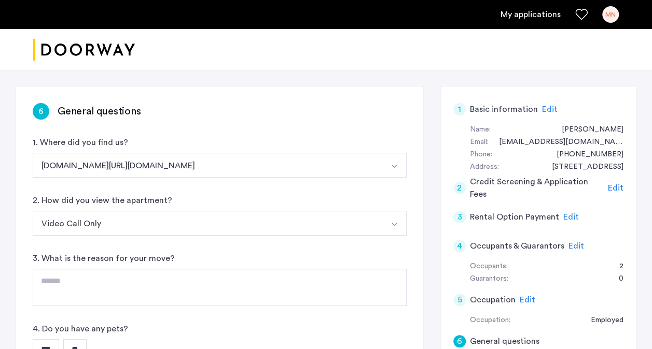
scroll to position [104, 0]
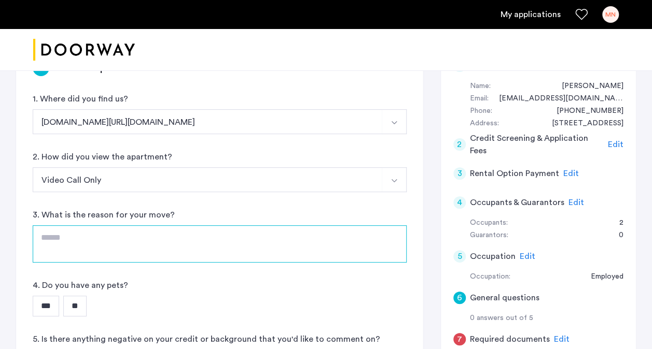
click at [161, 251] on textarea at bounding box center [220, 243] width 374 height 37
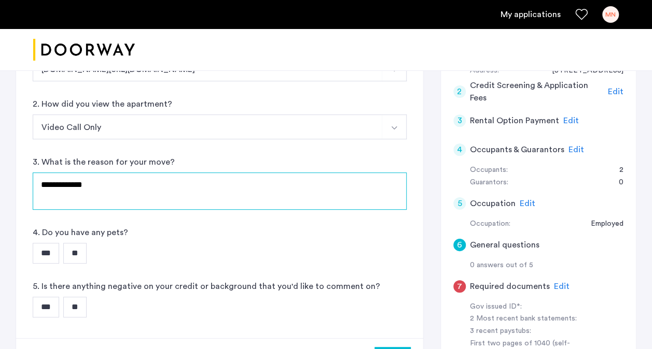
scroll to position [159, 0]
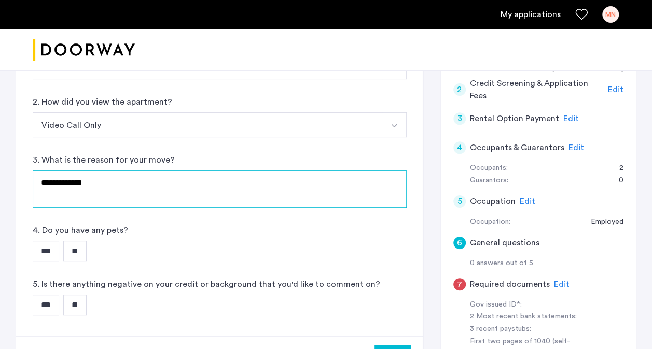
type textarea "**********"
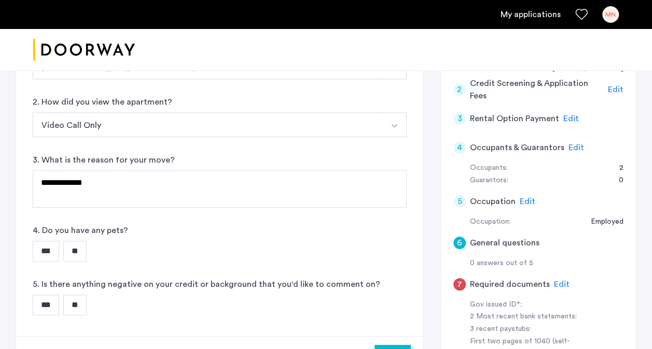
click at [79, 250] on input "**" at bounding box center [74, 251] width 23 height 21
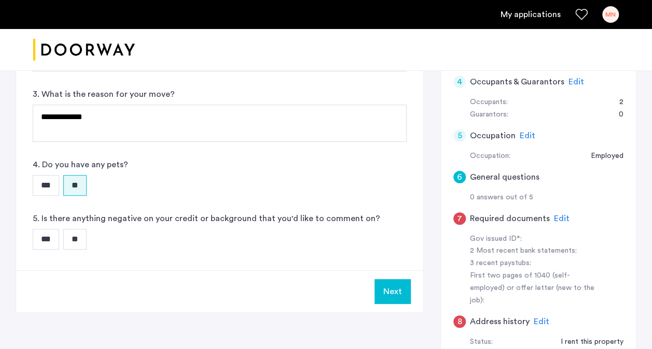
scroll to position [225, 0]
click at [87, 245] on input "**" at bounding box center [74, 239] width 23 height 21
click at [395, 289] on button "Next" at bounding box center [392, 291] width 36 height 25
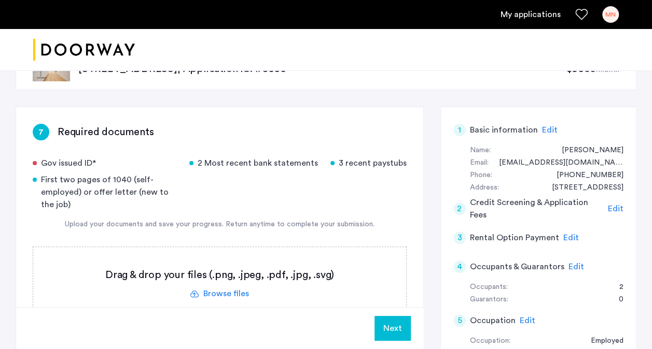
scroll to position [76, 0]
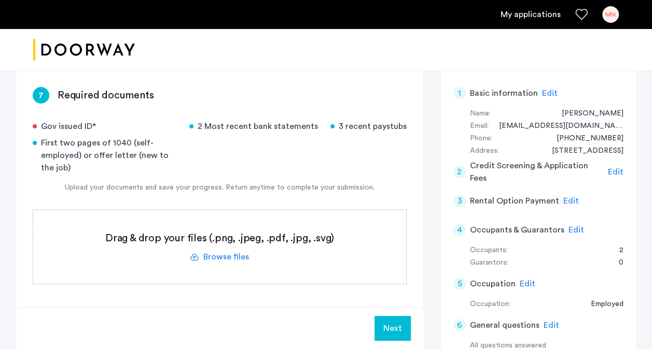
click at [254, 242] on label at bounding box center [219, 247] width 373 height 74
click at [0, 0] on input "file" at bounding box center [0, 0] width 0 height 0
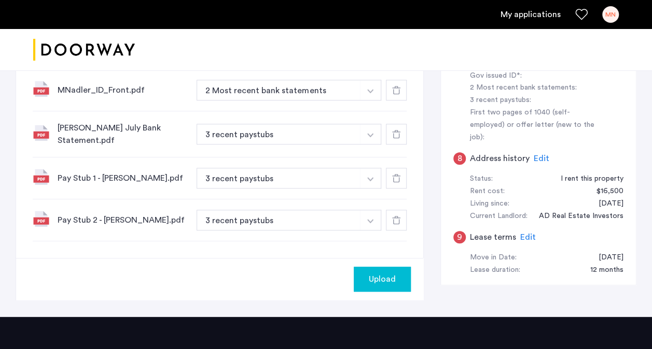
scroll to position [388, 0]
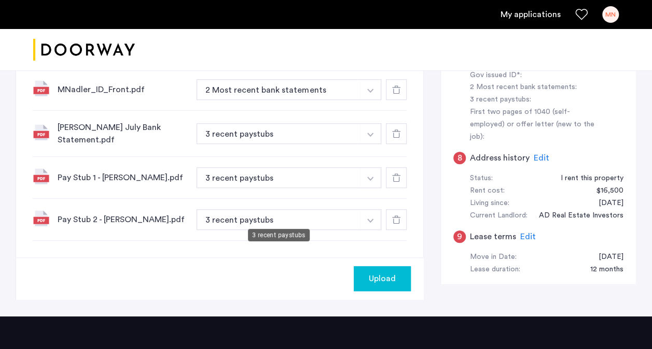
click at [225, 144] on button "3 recent paystubs" at bounding box center [278, 133] width 164 height 21
click at [232, 123] on button "3 recent paystubs" at bounding box center [278, 133] width 164 height 21
click at [242, 132] on button "3 recent paystubs" at bounding box center [278, 133] width 164 height 21
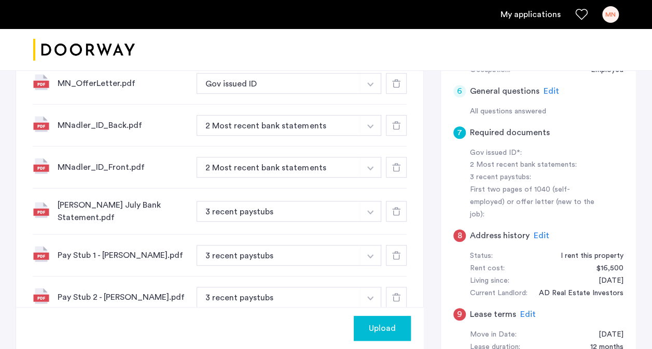
scroll to position [309, 0]
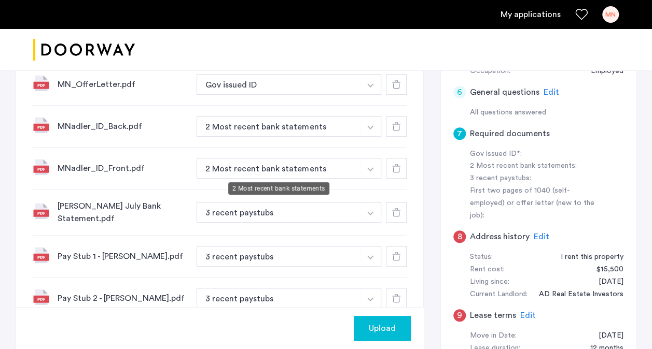
click at [354, 137] on button "2 Most recent bank statements" at bounding box center [278, 126] width 164 height 21
click at [372, 95] on button "button" at bounding box center [370, 84] width 21 height 21
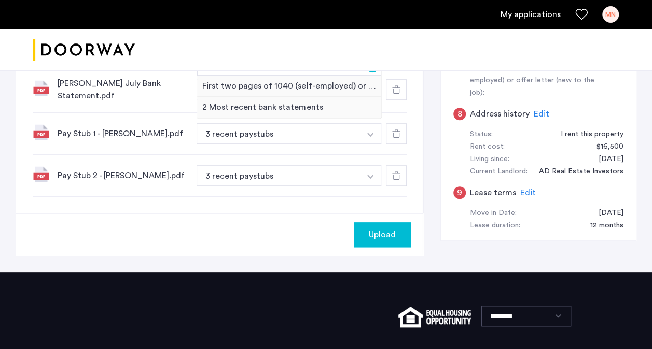
scroll to position [354, 0]
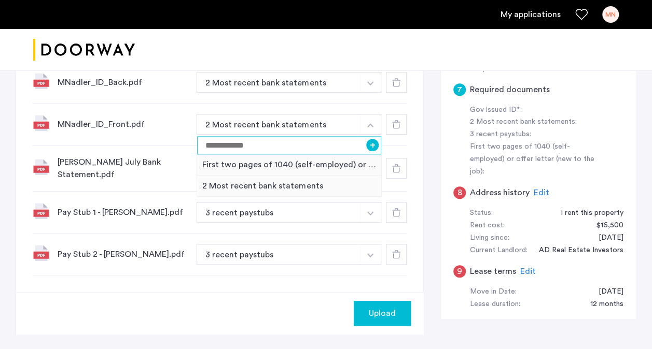
click at [260, 147] on input at bounding box center [289, 145] width 184 height 18
type input "**********"
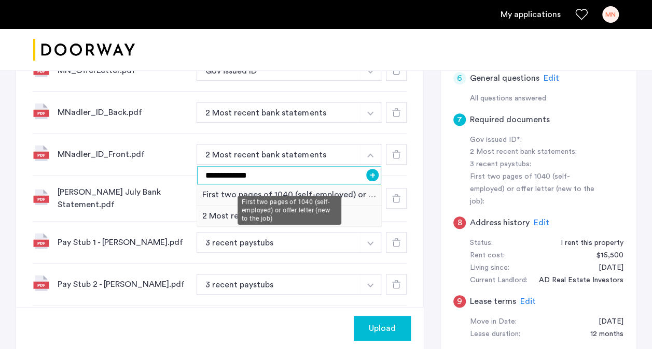
scroll to position [322, 0]
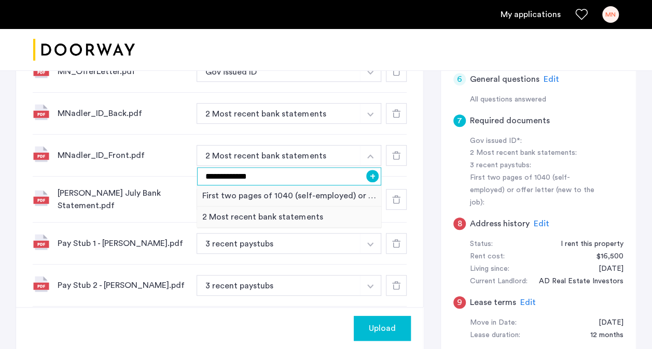
click at [249, 179] on input "**********" at bounding box center [289, 176] width 184 height 18
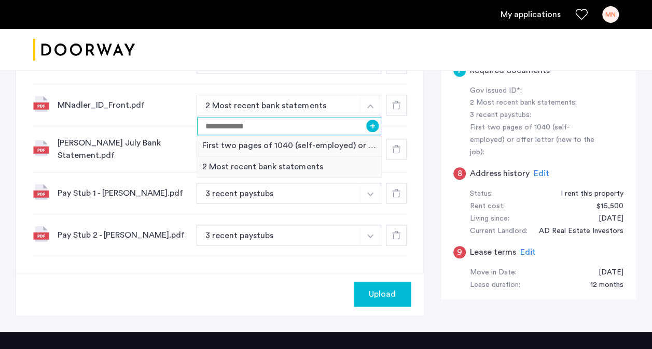
scroll to position [373, 0]
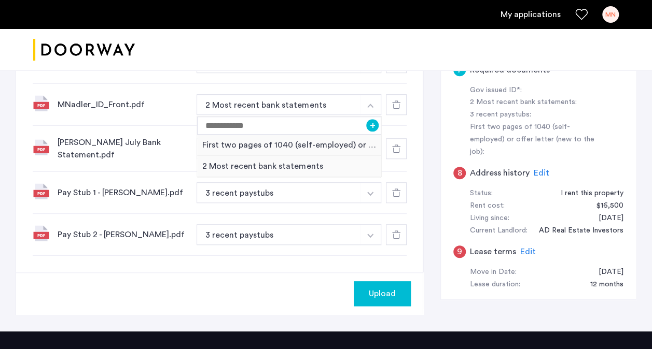
click at [190, 107] on div "MNadler_ID_Front.pdf 2 Most recent bank statements + First two pages of 1040 (s…" at bounding box center [220, 105] width 374 height 42
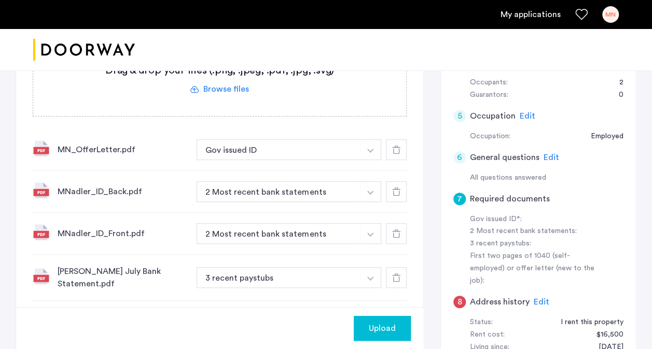
scroll to position [244, 0]
click at [376, 158] on button "button" at bounding box center [370, 150] width 21 height 21
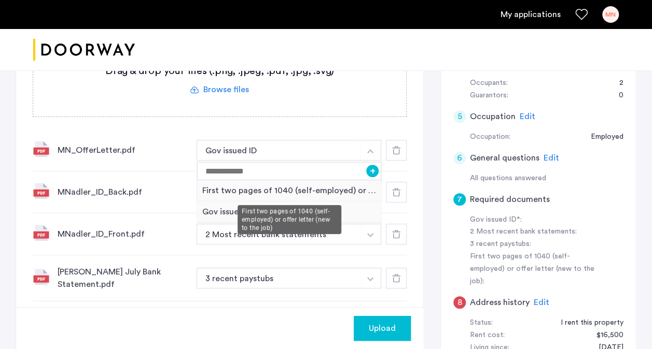
click at [341, 193] on div "First two pages of 1040 (self-employed) or offer letter (new to the job)" at bounding box center [289, 190] width 184 height 21
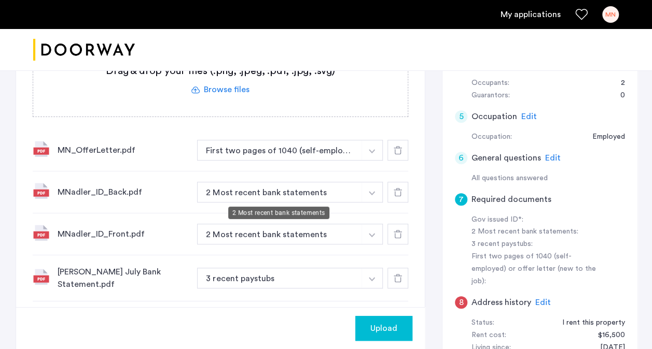
click at [282, 199] on button "2 Most recent bank statements" at bounding box center [279, 192] width 165 height 21
click at [281, 196] on button "2 Most recent bank statements" at bounding box center [279, 192] width 165 height 21
click at [374, 161] on button "button" at bounding box center [371, 150] width 21 height 21
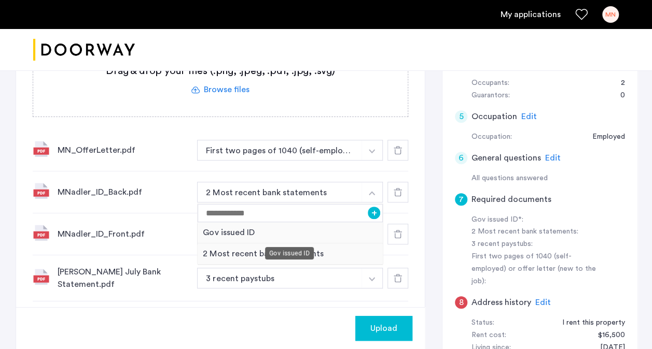
click at [340, 234] on div "Gov issued ID" at bounding box center [289, 232] width 185 height 21
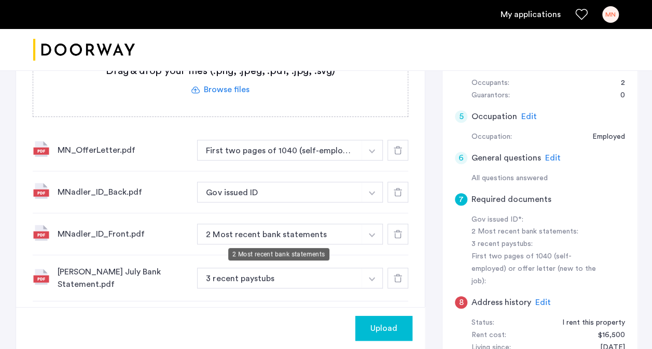
click at [317, 232] on button "2 Most recent bank statements" at bounding box center [279, 234] width 165 height 21
click at [372, 161] on button "button" at bounding box center [371, 150] width 21 height 21
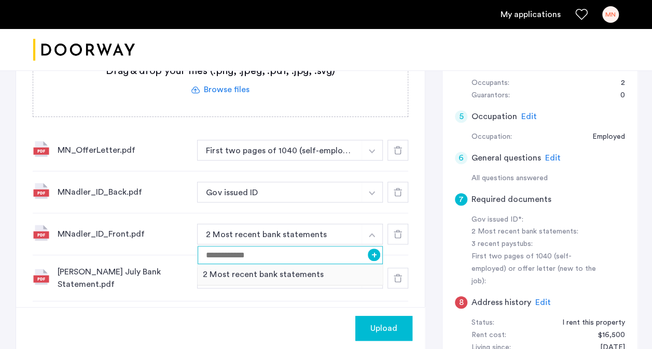
click at [329, 261] on input at bounding box center [289, 255] width 185 height 18
type input "**********"
click at [371, 255] on button "+" at bounding box center [374, 255] width 12 height 12
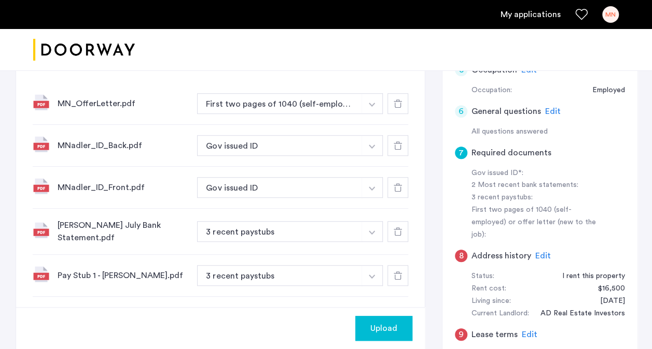
scroll to position [293, 0]
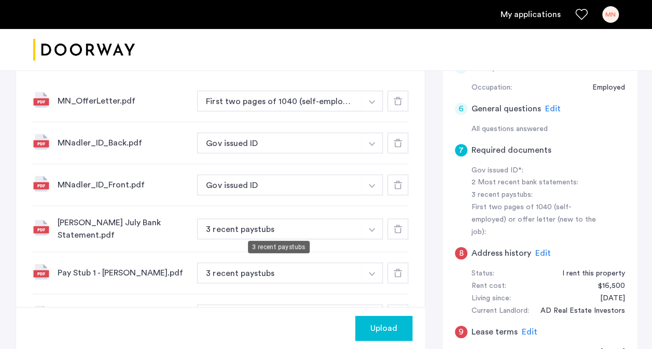
click at [285, 232] on button "3 recent paystubs" at bounding box center [279, 229] width 165 height 21
click at [377, 111] on button "button" at bounding box center [371, 101] width 21 height 21
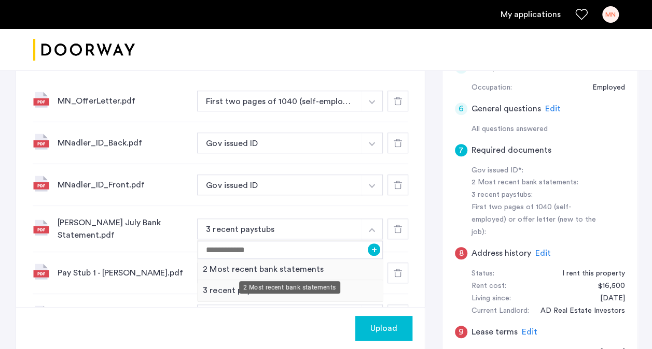
click at [336, 265] on div "2 Most recent bank statements" at bounding box center [289, 269] width 185 height 21
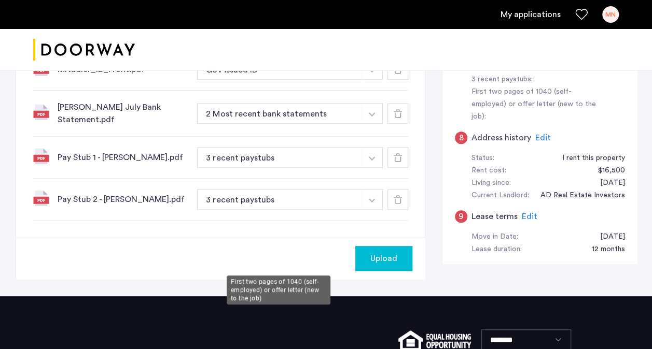
scroll to position [500, 0]
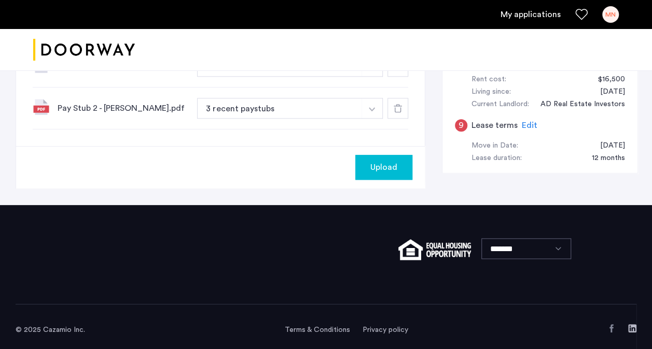
click at [369, 170] on button "Upload" at bounding box center [383, 167] width 57 height 25
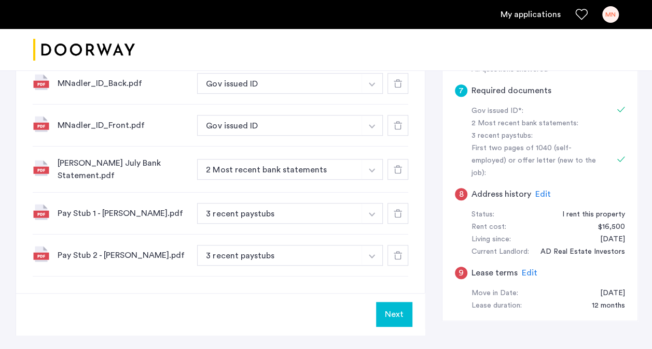
scroll to position [359, 0]
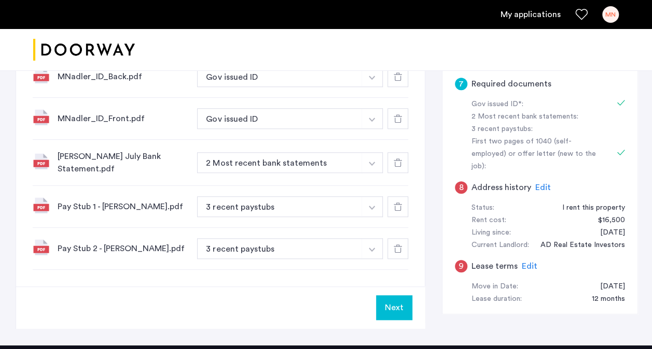
click at [400, 306] on button "Next" at bounding box center [394, 307] width 36 height 25
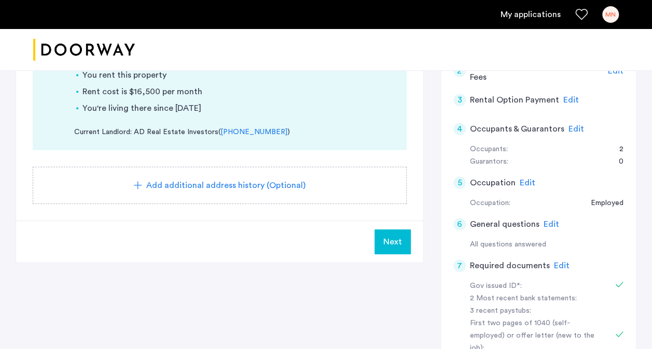
scroll to position [237, 0]
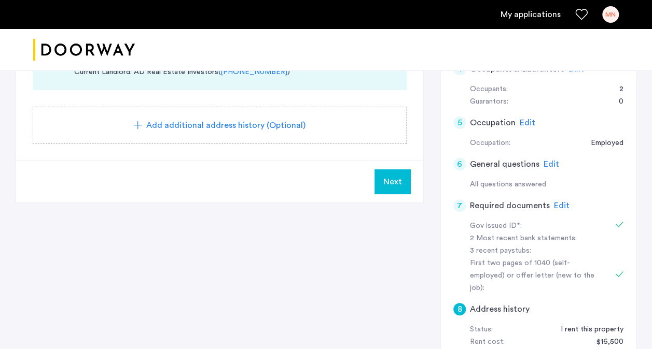
click at [388, 182] on span "Next" at bounding box center [392, 182] width 19 height 12
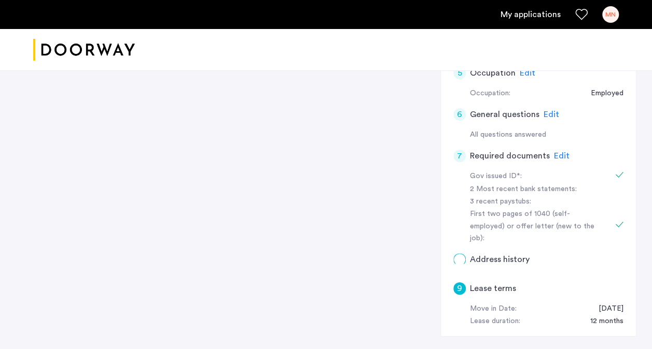
scroll to position [0, 0]
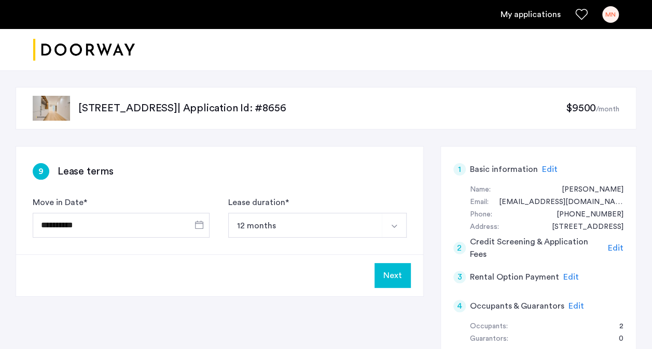
click at [393, 280] on button "Next" at bounding box center [392, 275] width 36 height 25
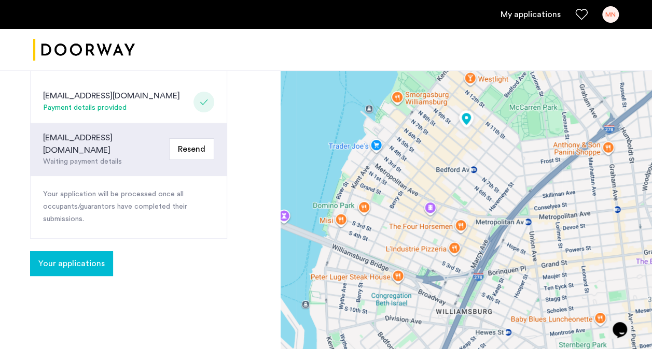
scroll to position [250, 0]
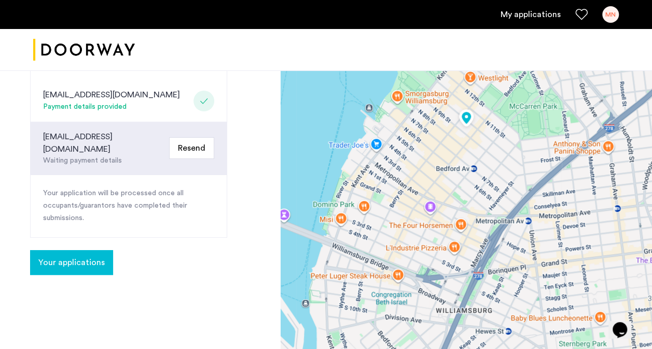
click at [84, 250] on button "Your applications" at bounding box center [71, 262] width 83 height 25
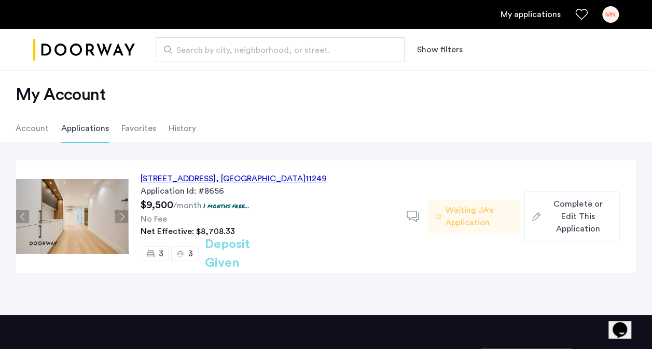
scroll to position [20, 0]
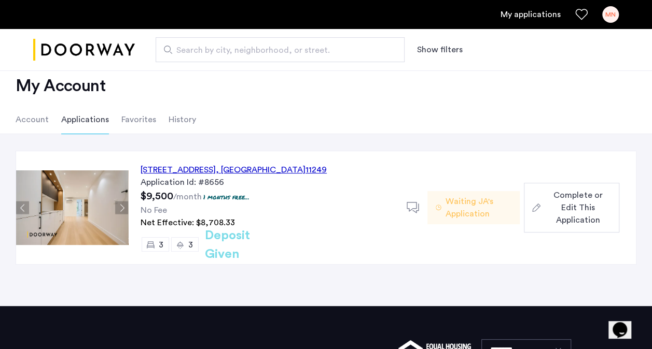
click at [193, 165] on div "143 North 9th Street, Unit 3L, Brooklyn , NY 11249" at bounding box center [233, 170] width 186 height 12
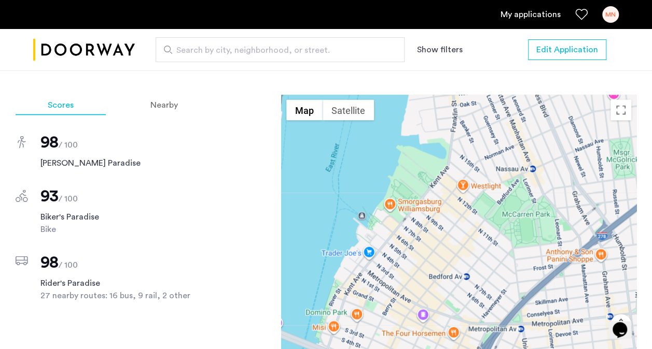
scroll to position [972, 0]
click at [182, 97] on div "Nearby" at bounding box center [164, 104] width 92 height 21
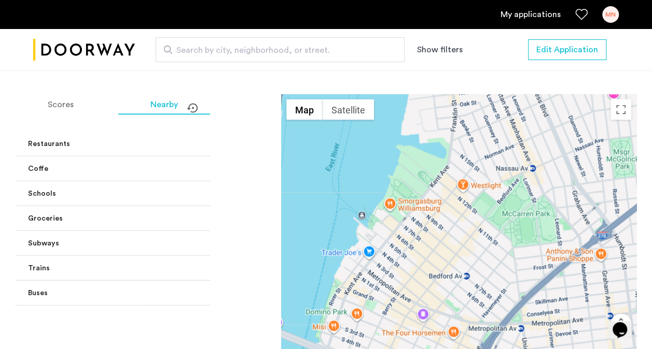
click at [157, 139] on mat-panel-title "Restaurants" at bounding box center [120, 143] width 185 height 11
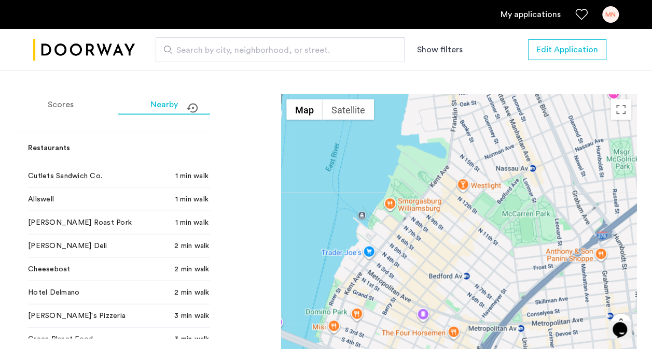
click at [157, 139] on mat-expansion-panel-header "Restaurants" at bounding box center [127, 147] width 222 height 33
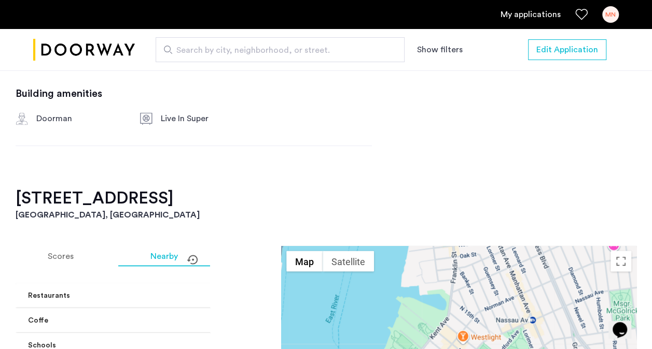
scroll to position [823, 0]
